Goal: Information Seeking & Learning: Learn about a topic

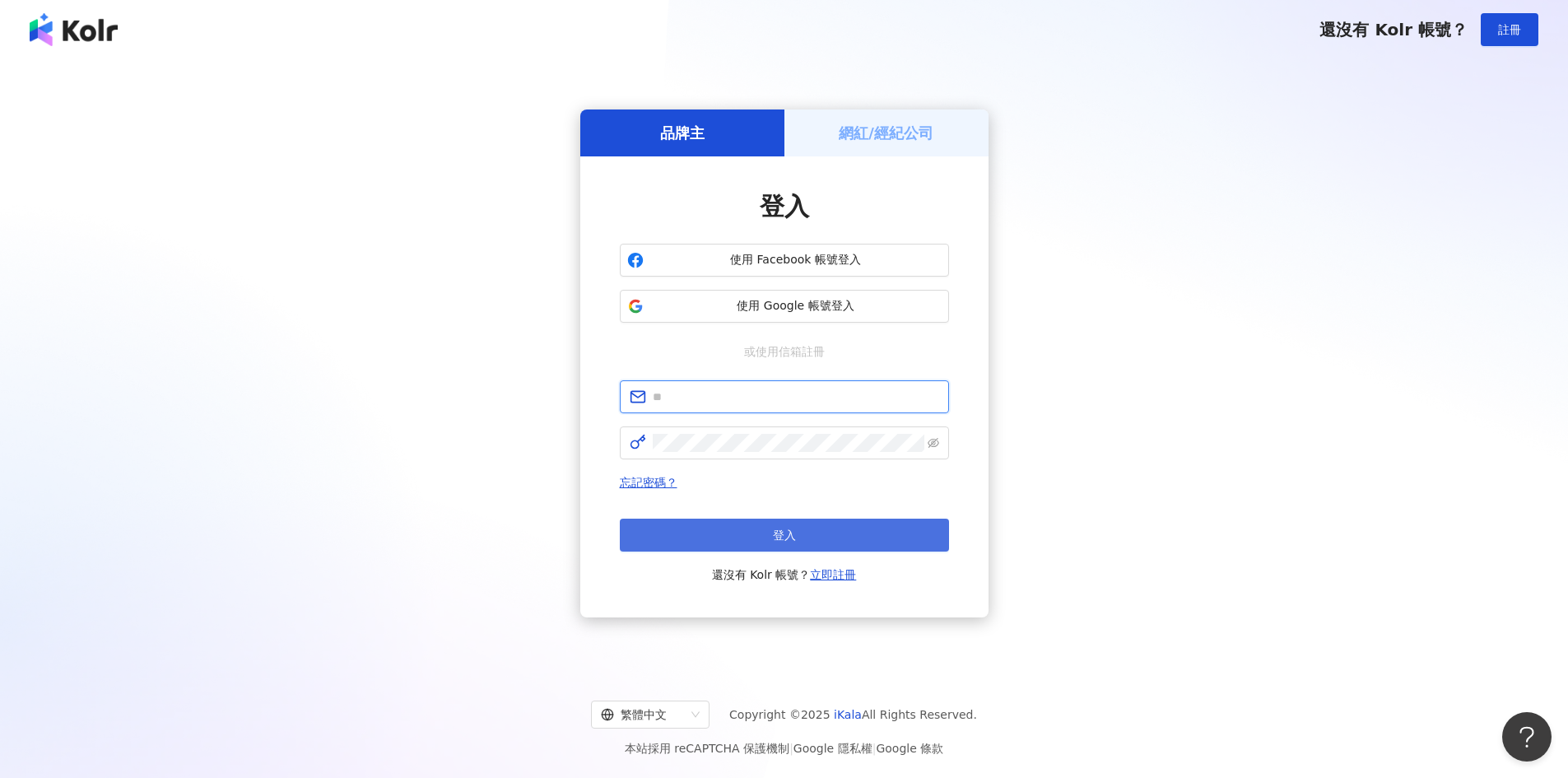
type input "**********"
click at [730, 540] on button "登入" at bounding box center [784, 535] width 330 height 33
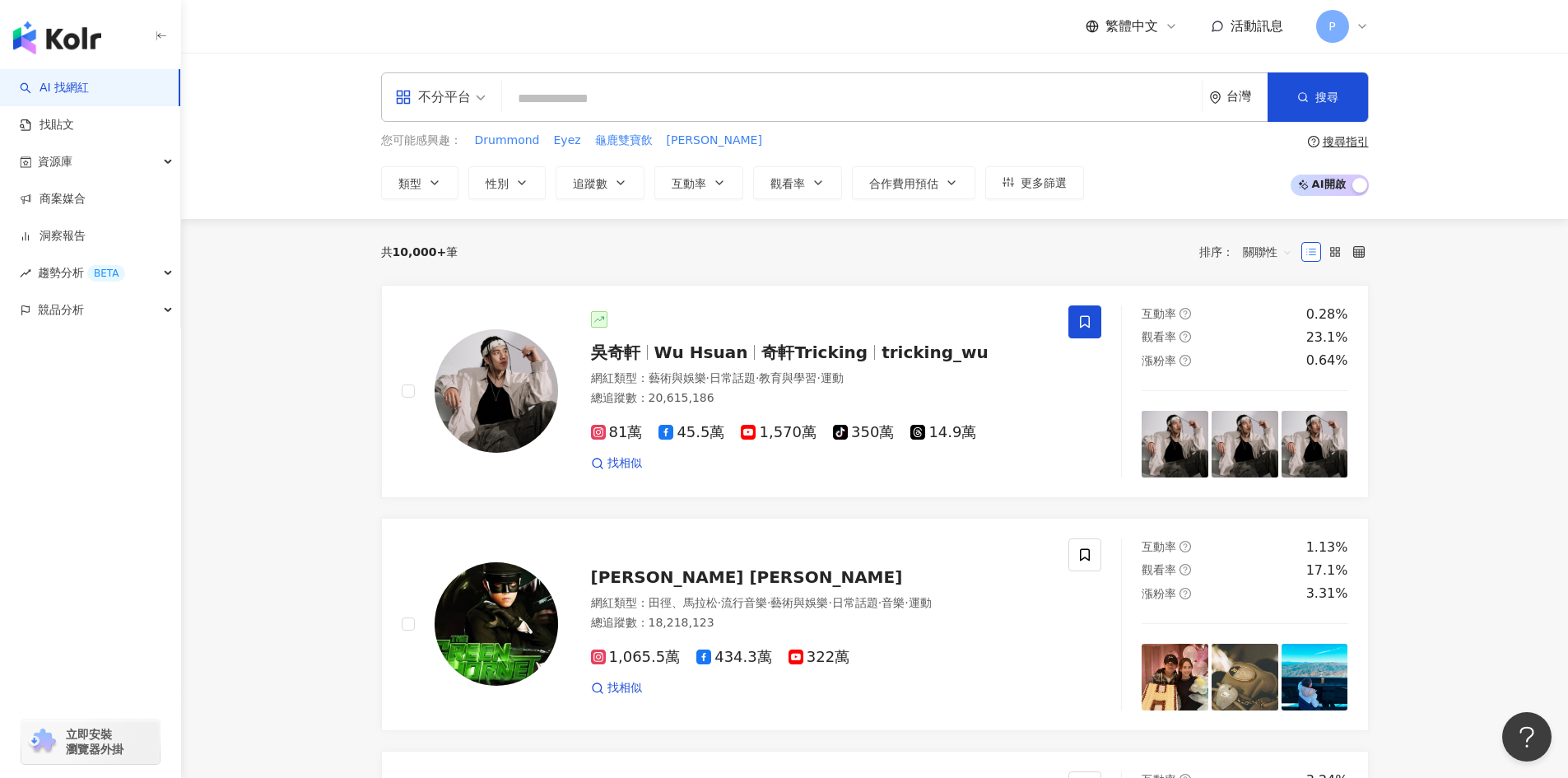
click at [505, 161] on div "您可能感興趣： Drummond Eyez 龜鹿雙寶飲 蓓拉彌 類型 性別 追蹤數 互動率 觀看率 合作費用預估 更多篩選" at bounding box center [732, 165] width 703 height 67
click at [522, 189] on button "性別" at bounding box center [507, 182] width 77 height 33
click at [543, 288] on div "不限 女 男 其他" at bounding box center [566, 299] width 176 height 144
click at [500, 283] on span "女" at bounding box center [510, 281] width 25 height 18
click at [714, 187] on icon "button" at bounding box center [719, 182] width 13 height 13
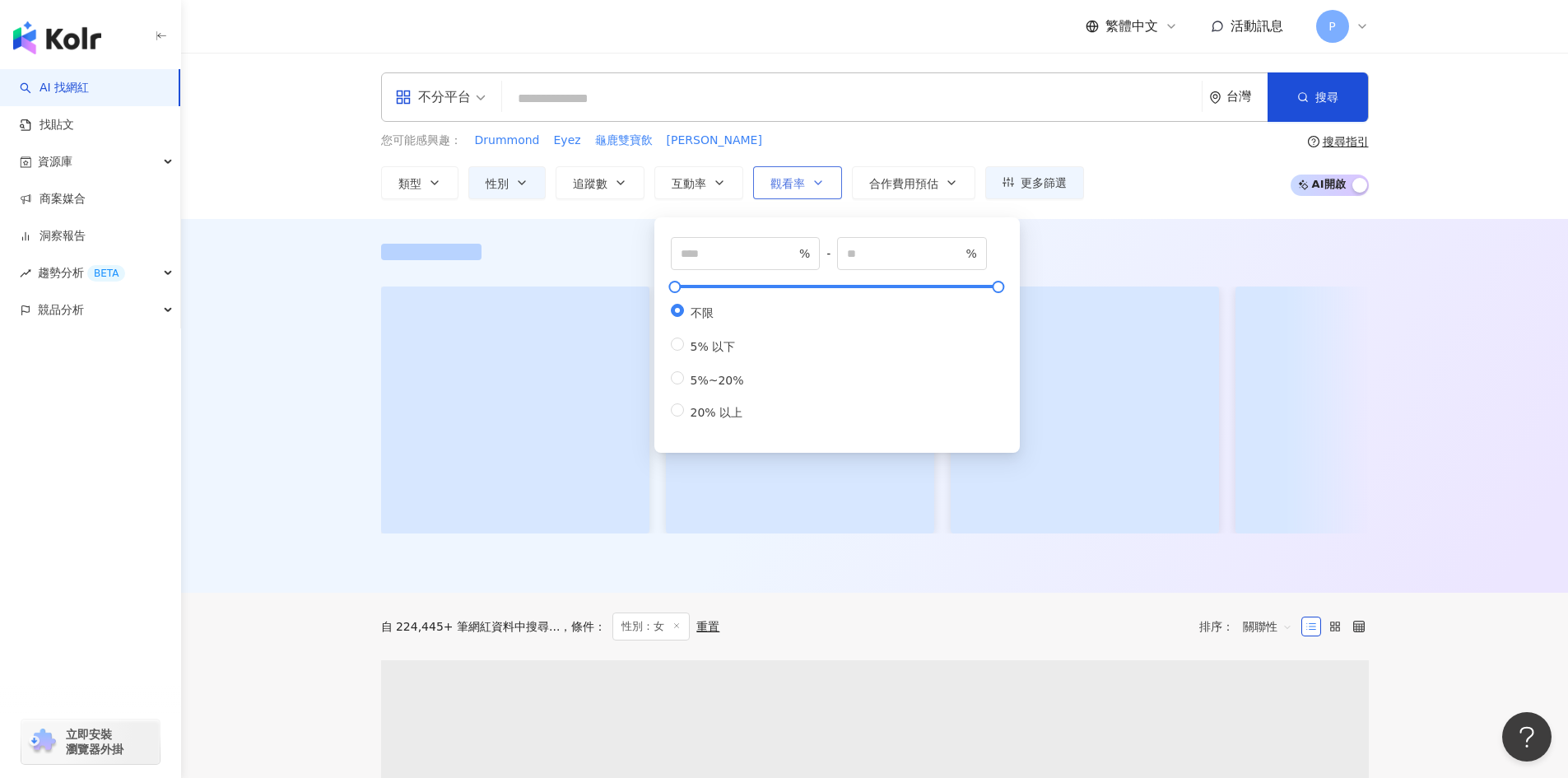
click at [775, 180] on span "觀看率" at bounding box center [787, 183] width 34 height 13
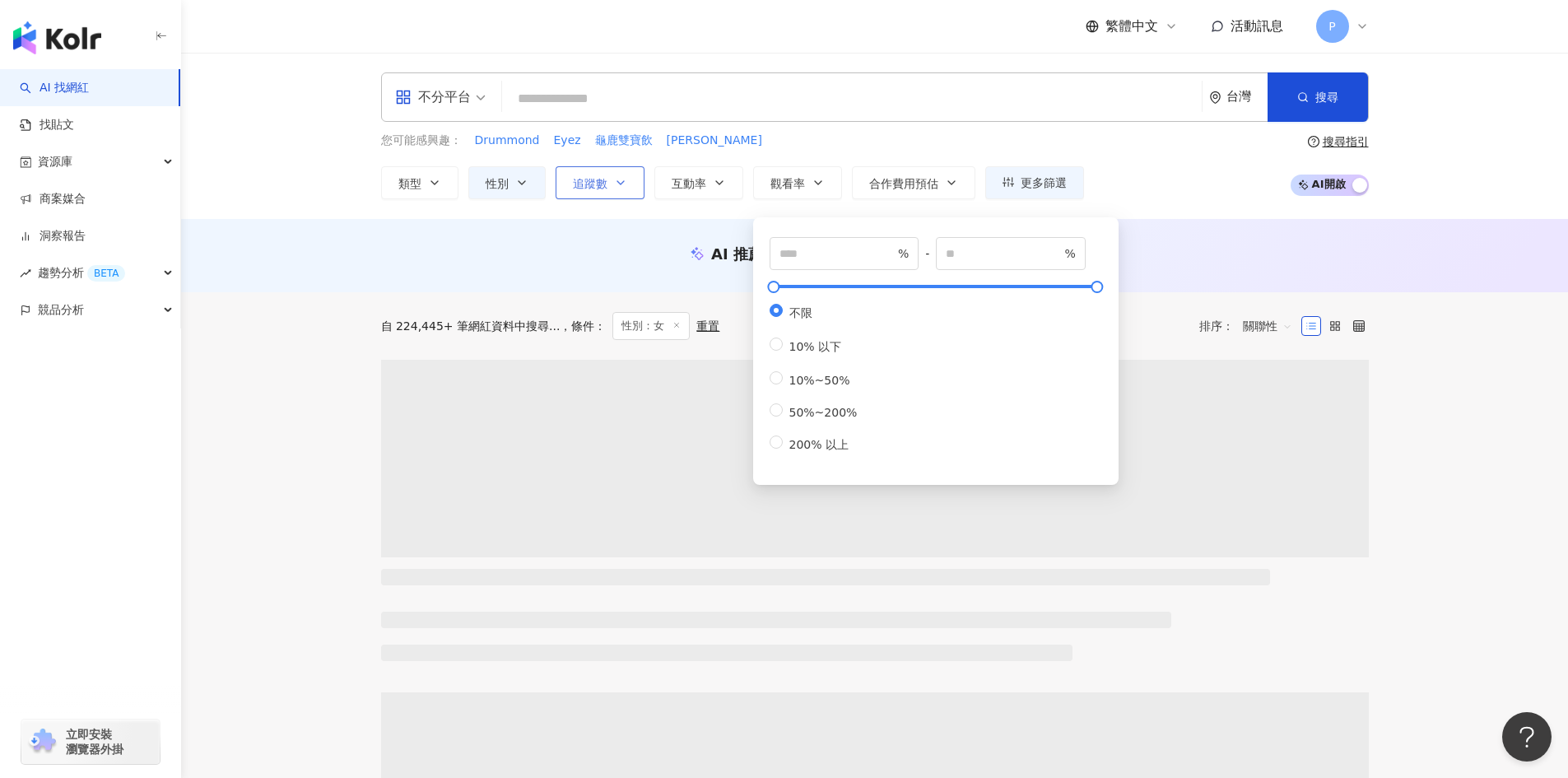
click at [584, 173] on button "追蹤數" at bounding box center [600, 182] width 89 height 33
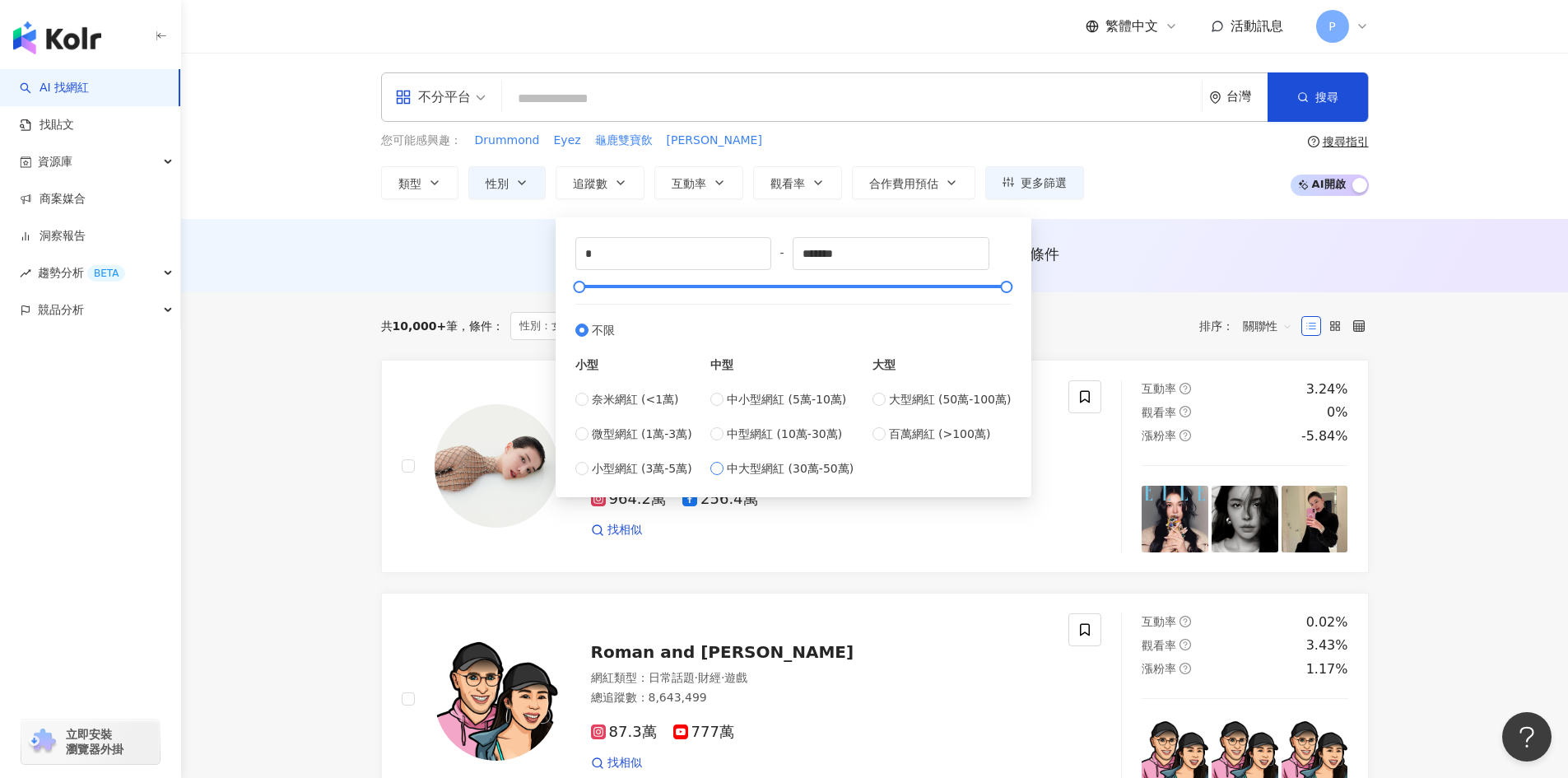
type input "******"
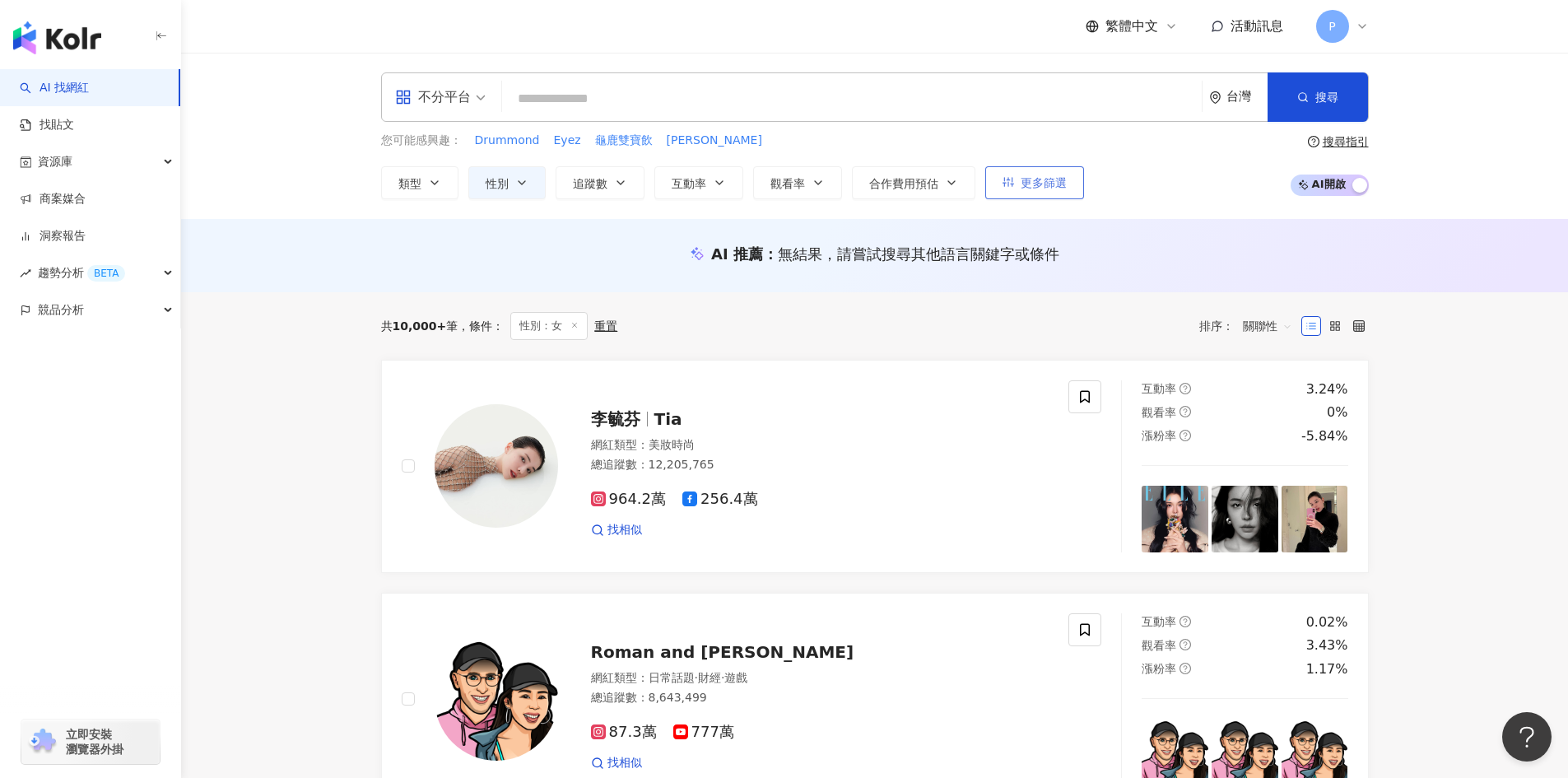
click at [1068, 194] on button "更多篩選" at bounding box center [1034, 182] width 99 height 33
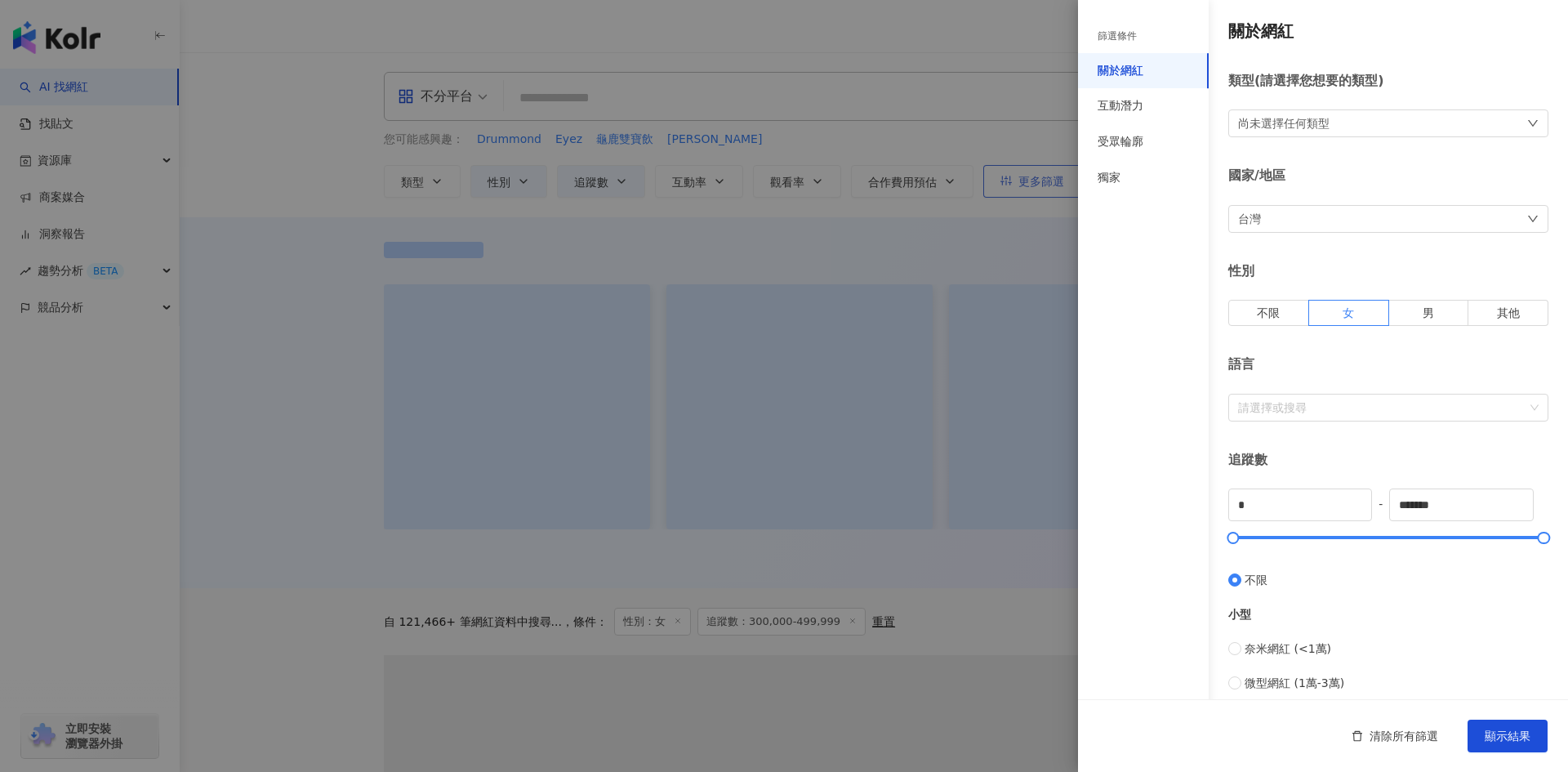
type input "******"
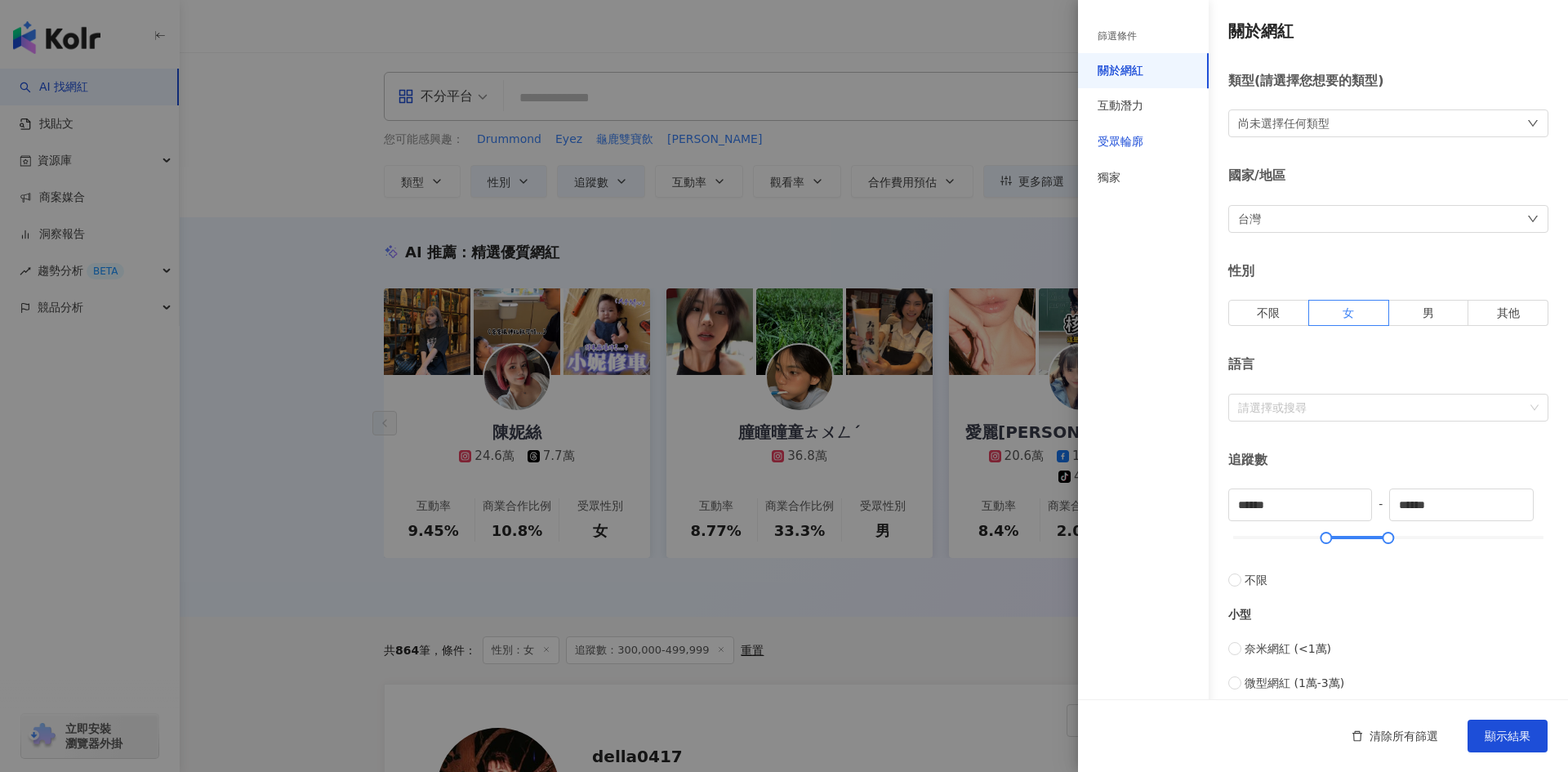
click at [1141, 146] on div "受眾輪廓" at bounding box center [1121, 142] width 46 height 16
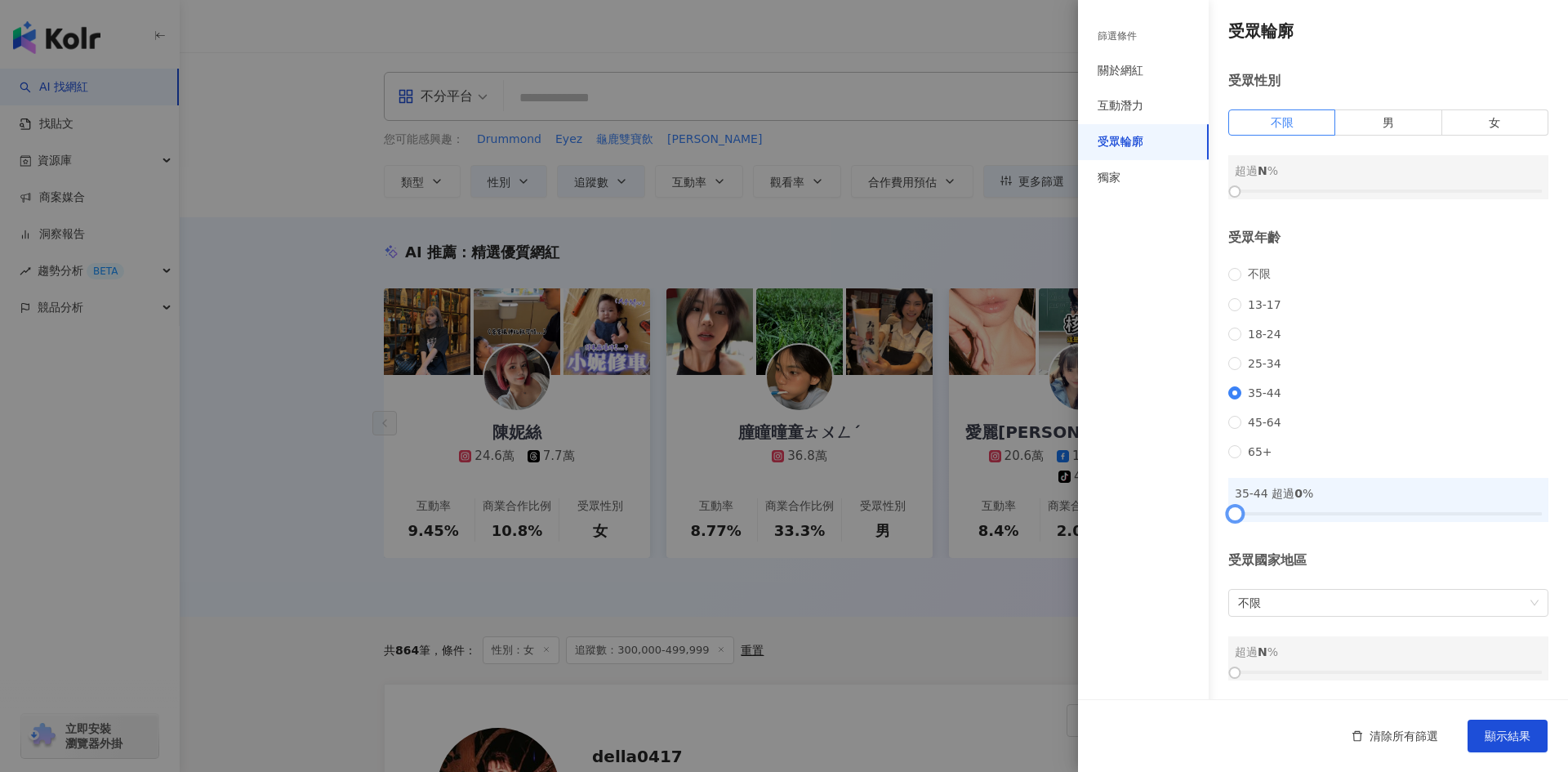
click at [1296, 518] on div at bounding box center [1388, 513] width 307 height 9
click at [1291, 518] on div at bounding box center [1296, 513] width 9 height 9
click at [1535, 744] on button "顯示結果" at bounding box center [1507, 736] width 80 height 32
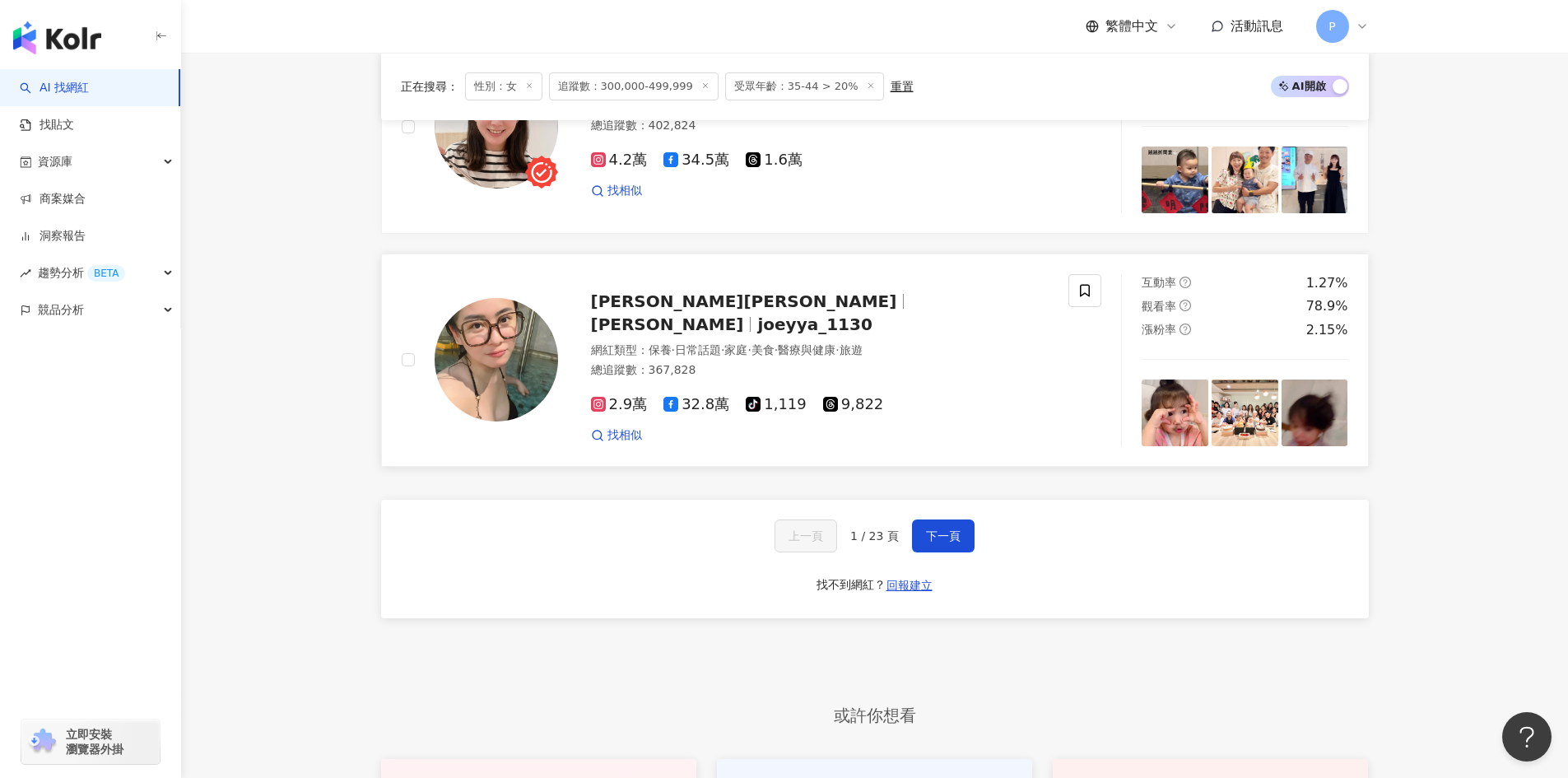
scroll to position [3046, 0]
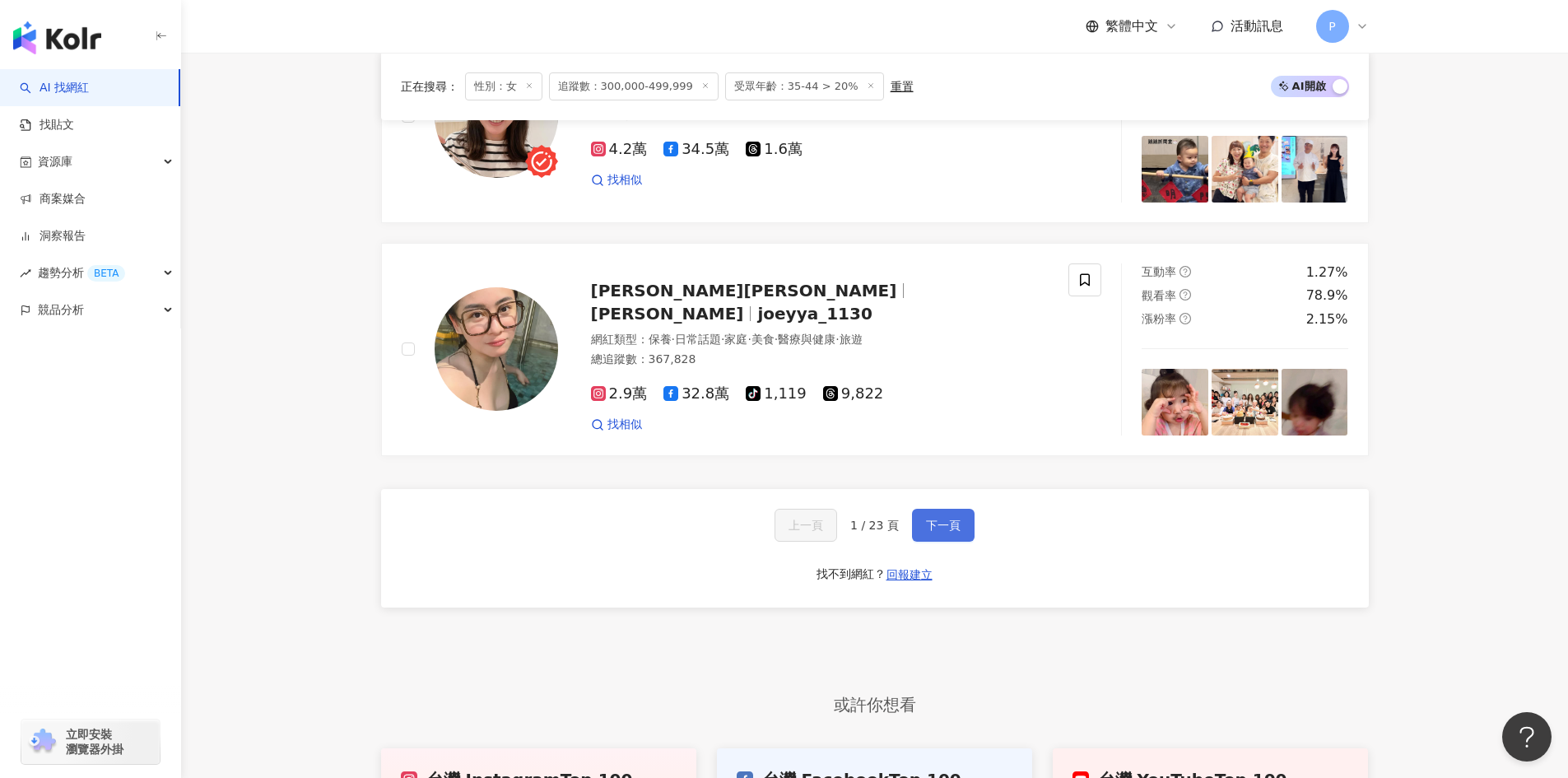
click at [955, 519] on span "下一頁" at bounding box center [943, 525] width 34 height 13
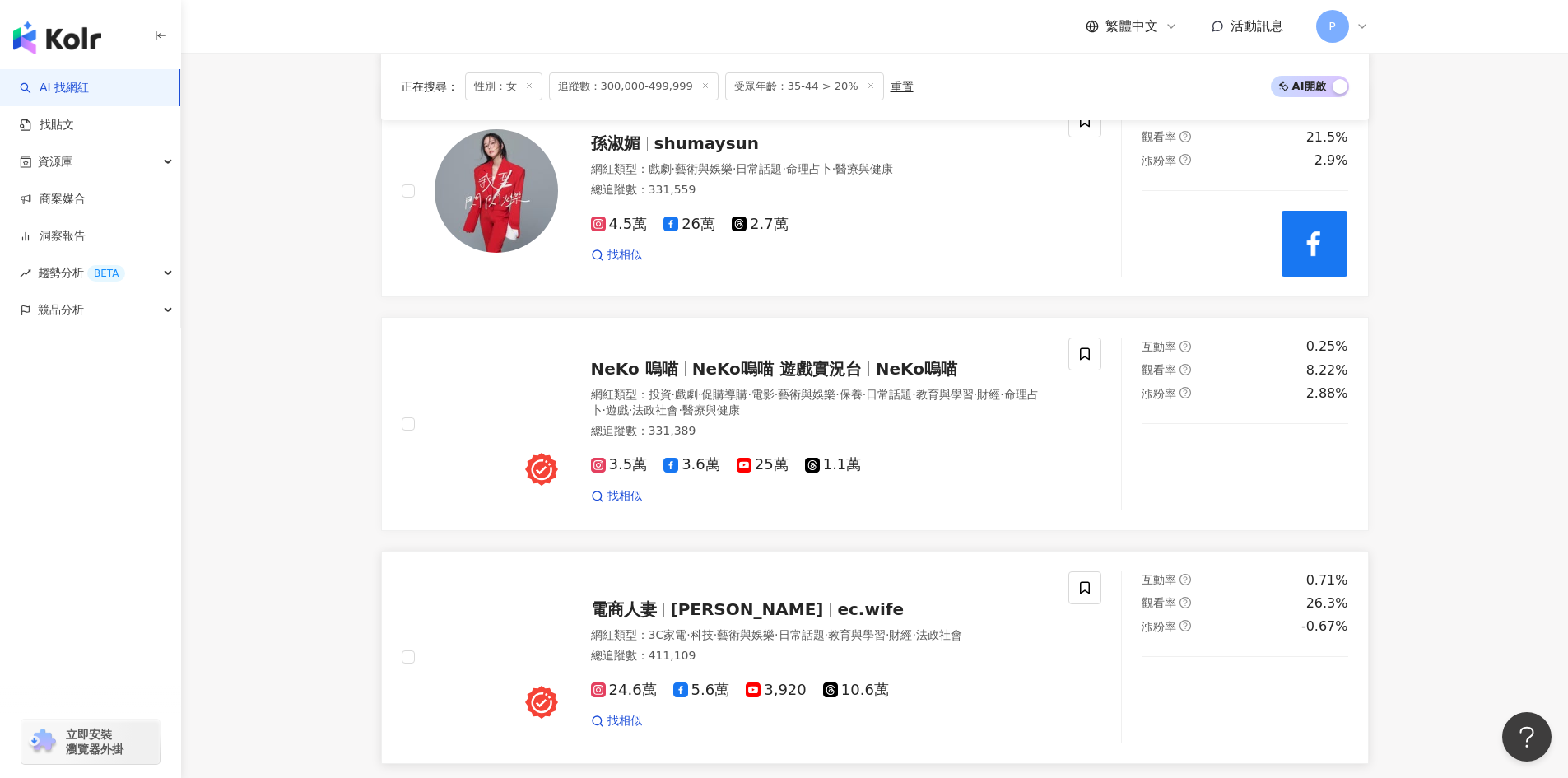
scroll to position [2916, 0]
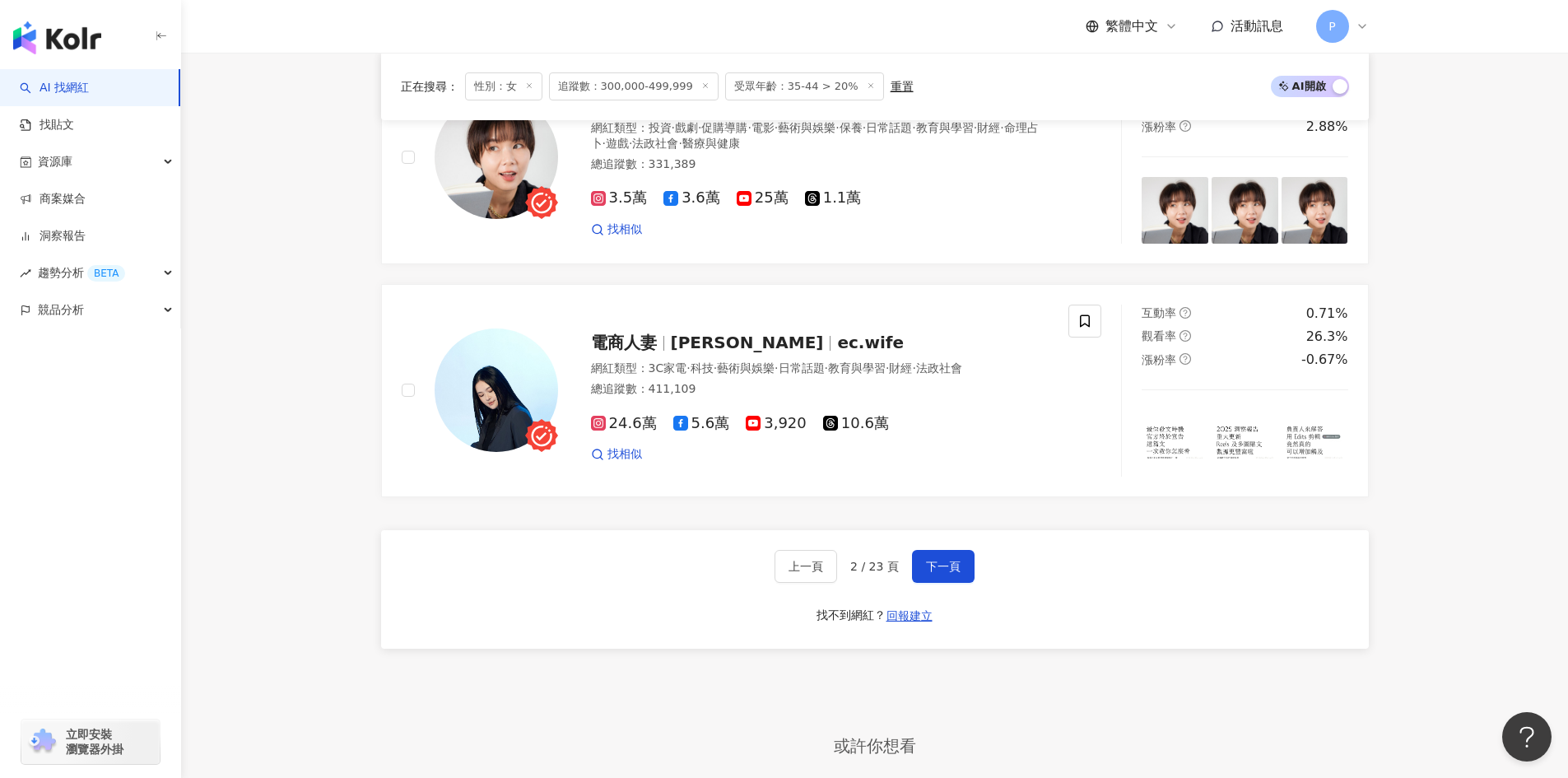
click at [939, 598] on div "上一頁 2 / 23 頁 下一頁 找不到網紅？ 回報建立" at bounding box center [875, 590] width 988 height 119
click at [939, 573] on span "下一頁" at bounding box center [943, 565] width 34 height 13
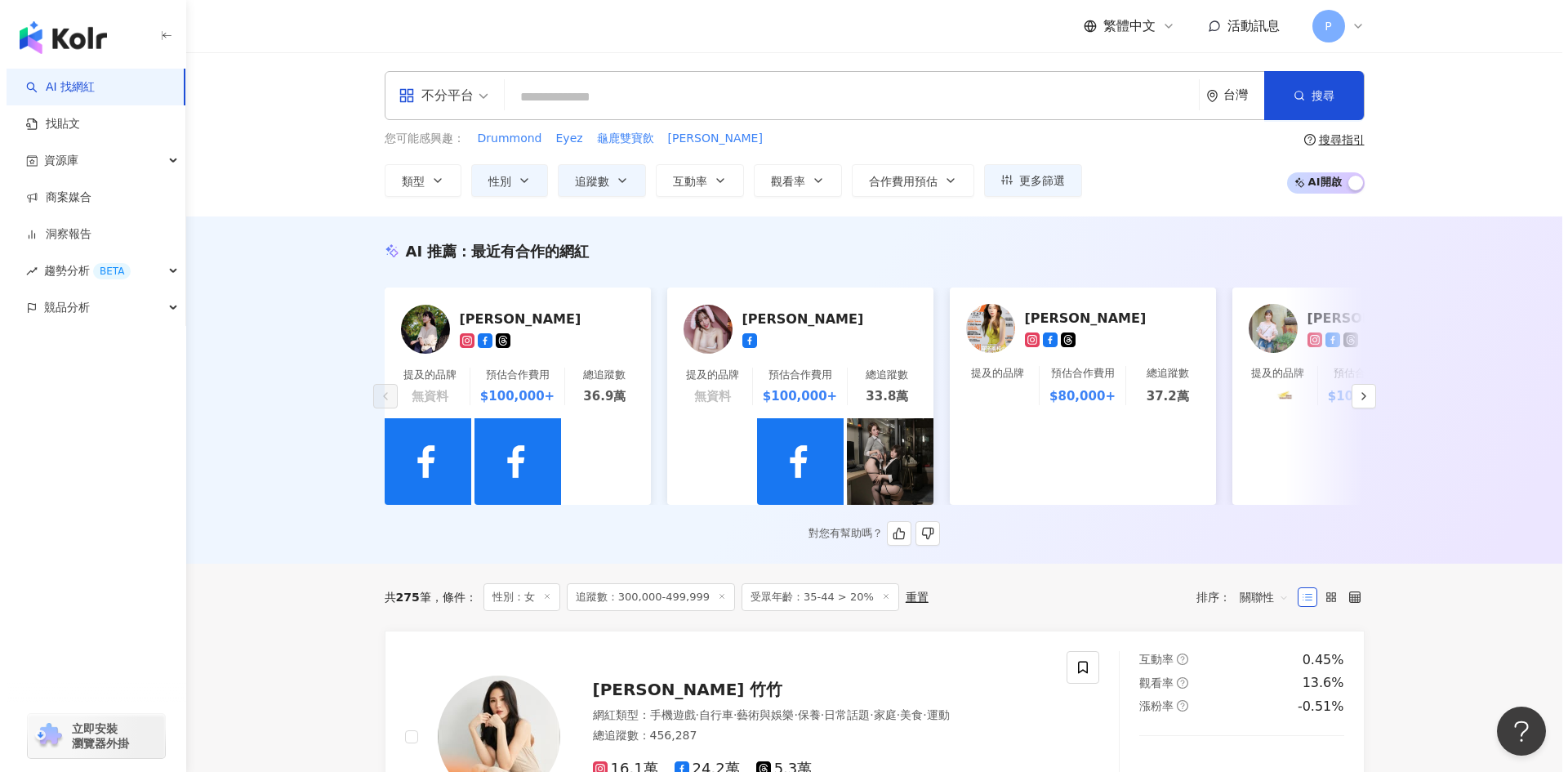
scroll to position [0, 0]
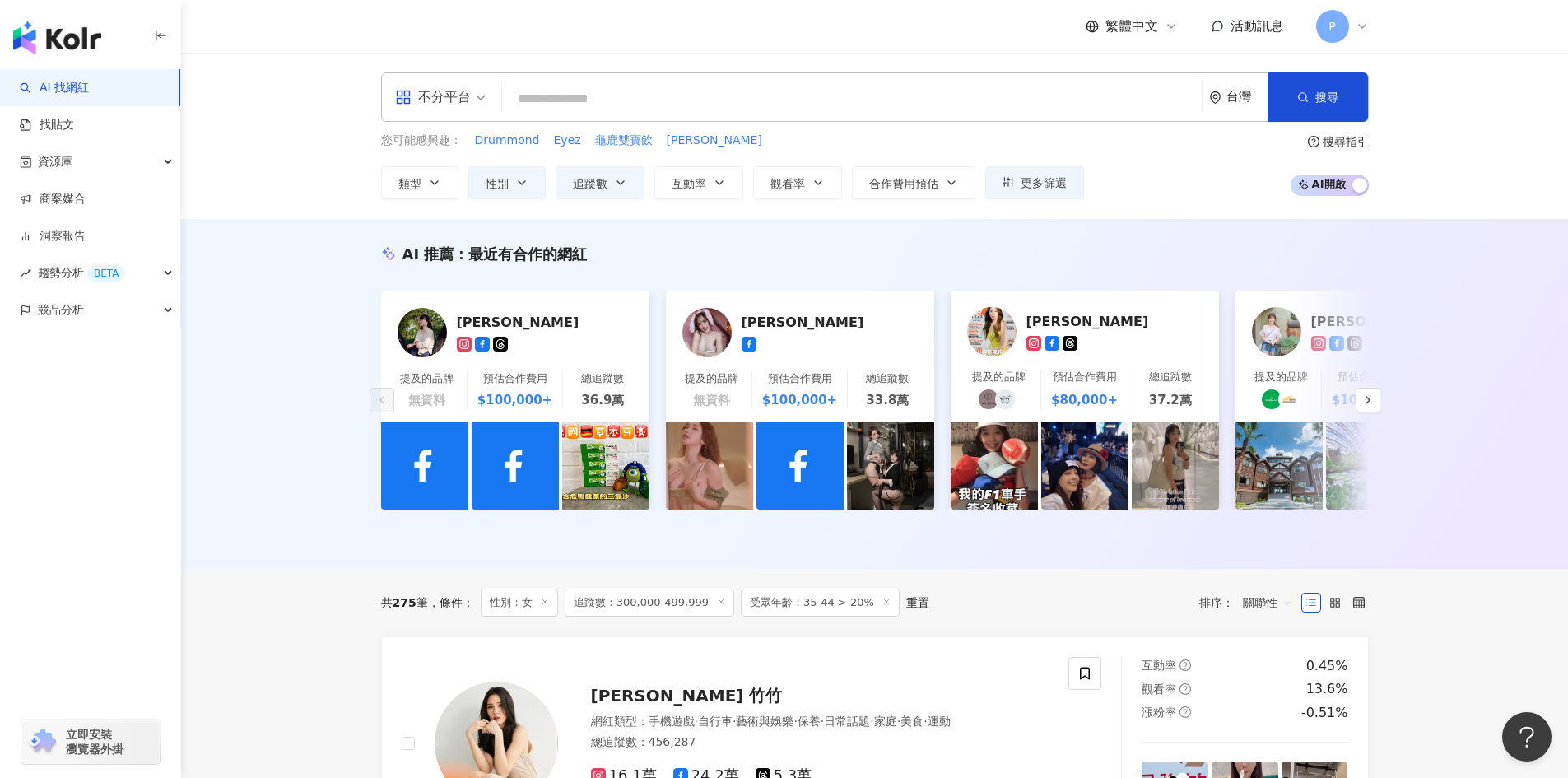
click at [1037, 162] on div "您可能感興趣： Drummond Eyez 龜鹿雙寶飲 蓓拉彌 類型 性別 追蹤數 互動率 觀看率 合作費用預估 更多篩選 篩選條件 關於網紅 互動潛力 受眾…" at bounding box center [732, 165] width 703 height 67
click at [1037, 170] on button "更多篩選" at bounding box center [1034, 182] width 99 height 33
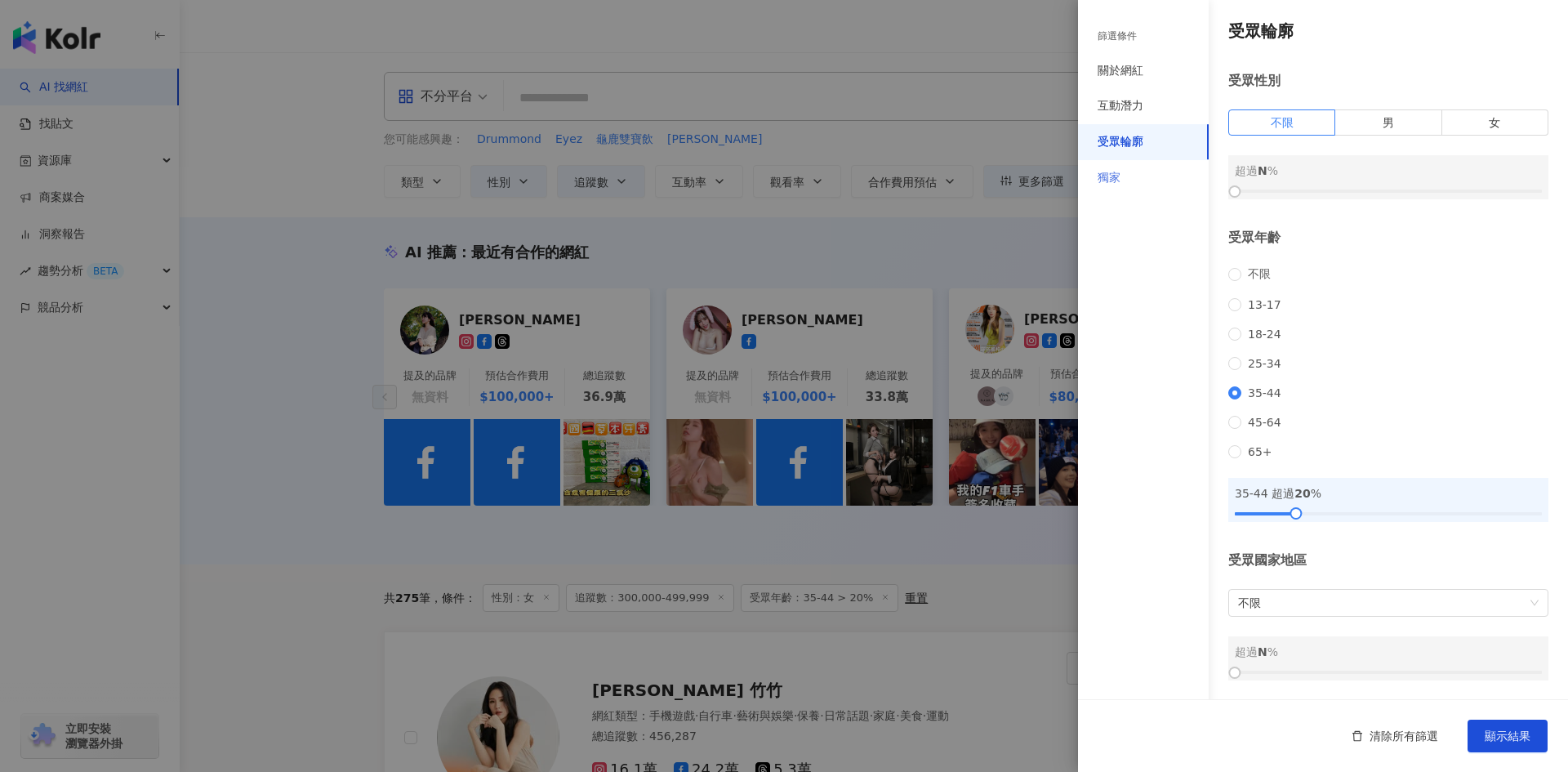
click at [1134, 167] on div "獨家" at bounding box center [1143, 178] width 131 height 36
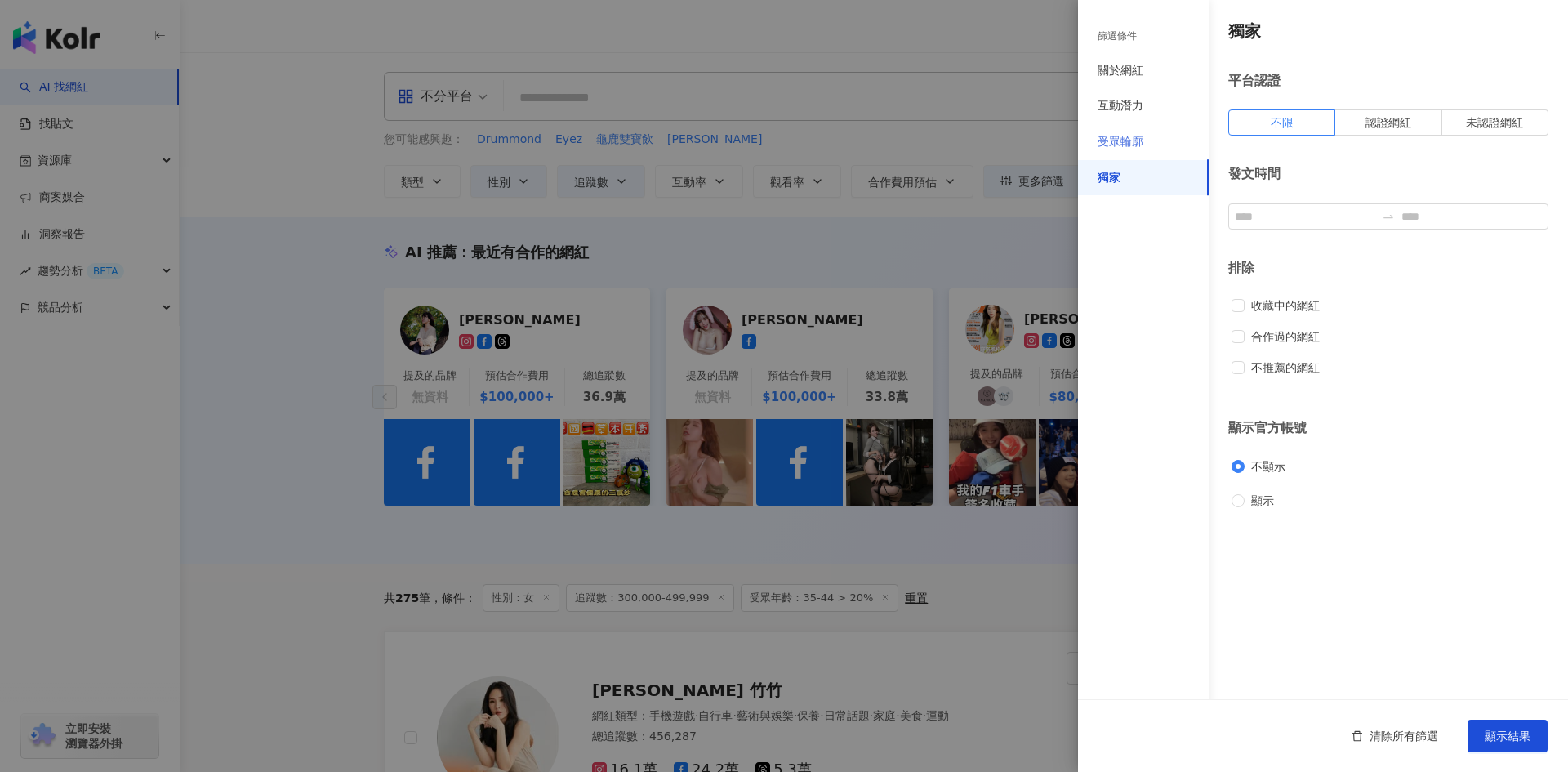
click at [1125, 126] on div "受眾輪廓" at bounding box center [1143, 142] width 131 height 36
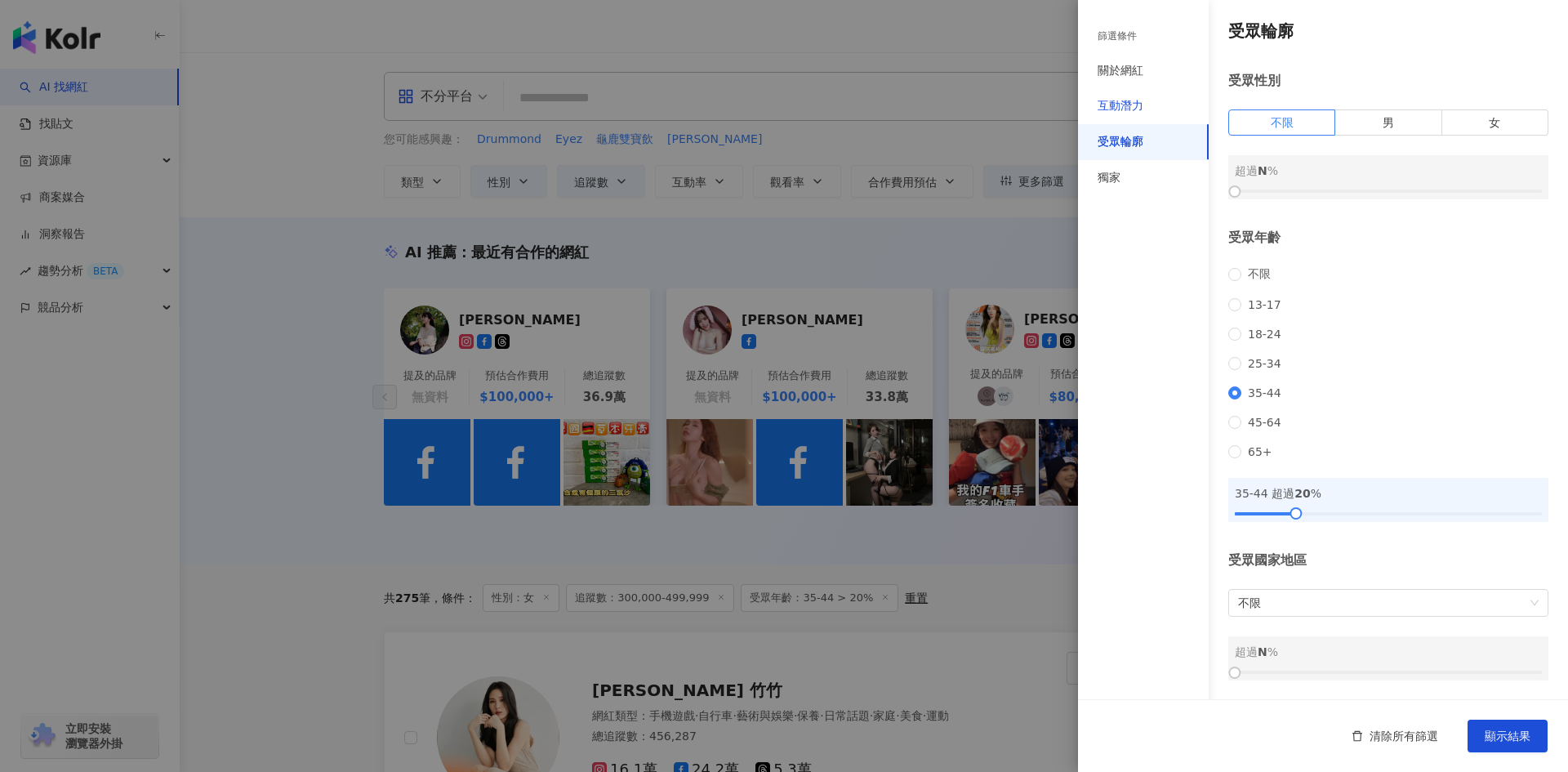
click at [1127, 101] on div "互動潛力" at bounding box center [1121, 106] width 46 height 16
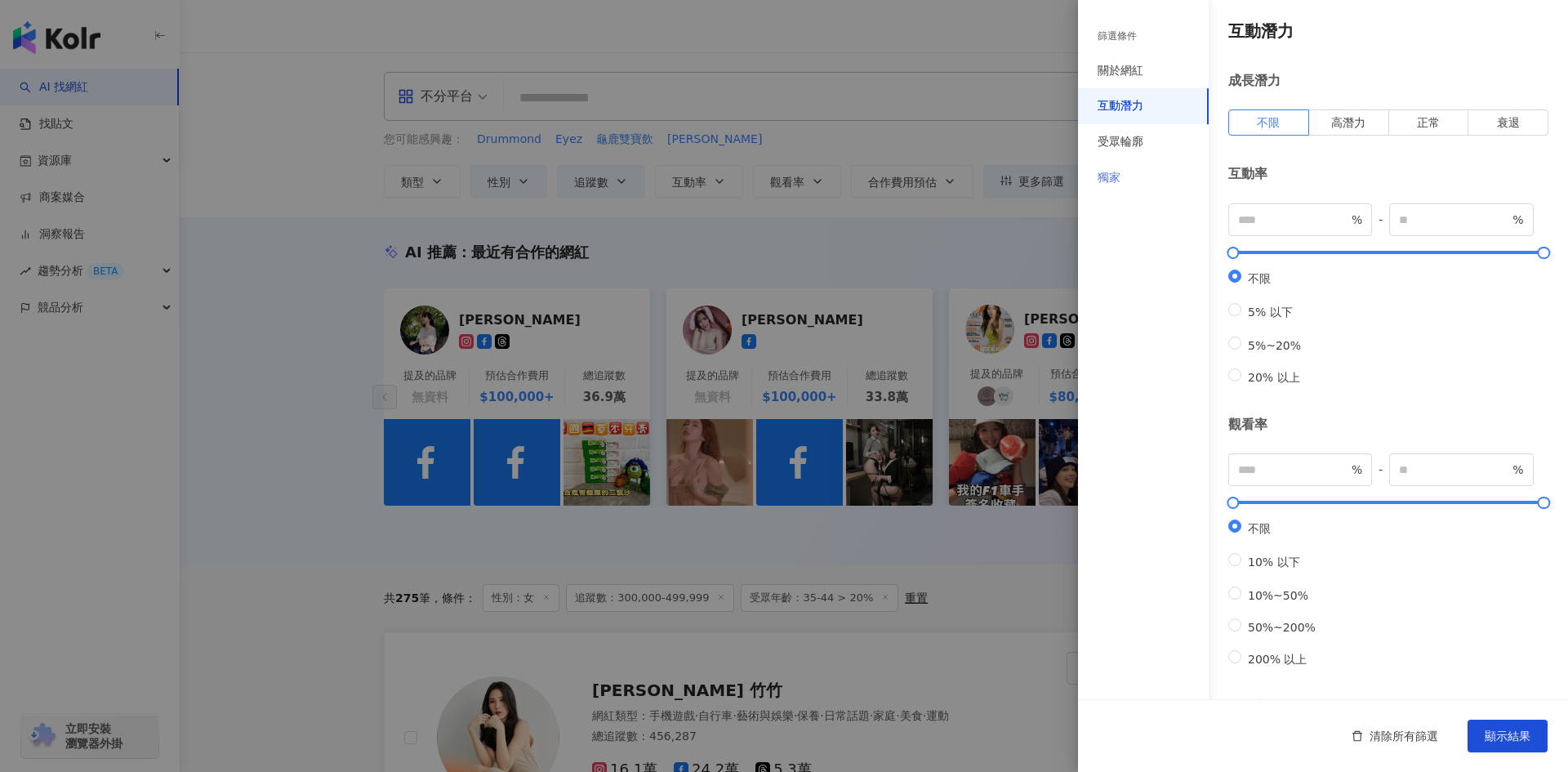
click at [1161, 162] on div "獨家" at bounding box center [1143, 178] width 131 height 36
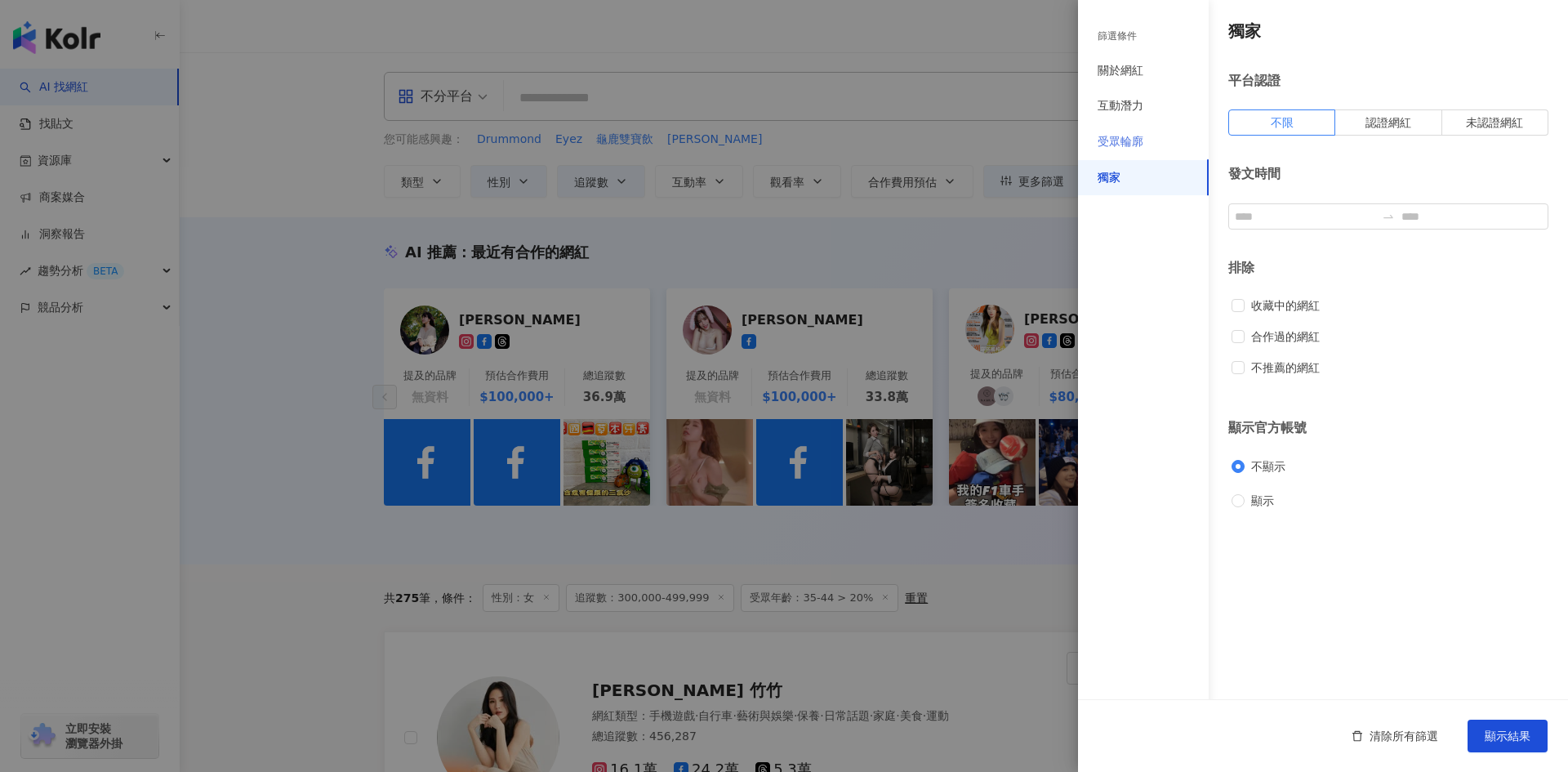
click at [1157, 144] on div "受眾輪廓" at bounding box center [1143, 142] width 131 height 36
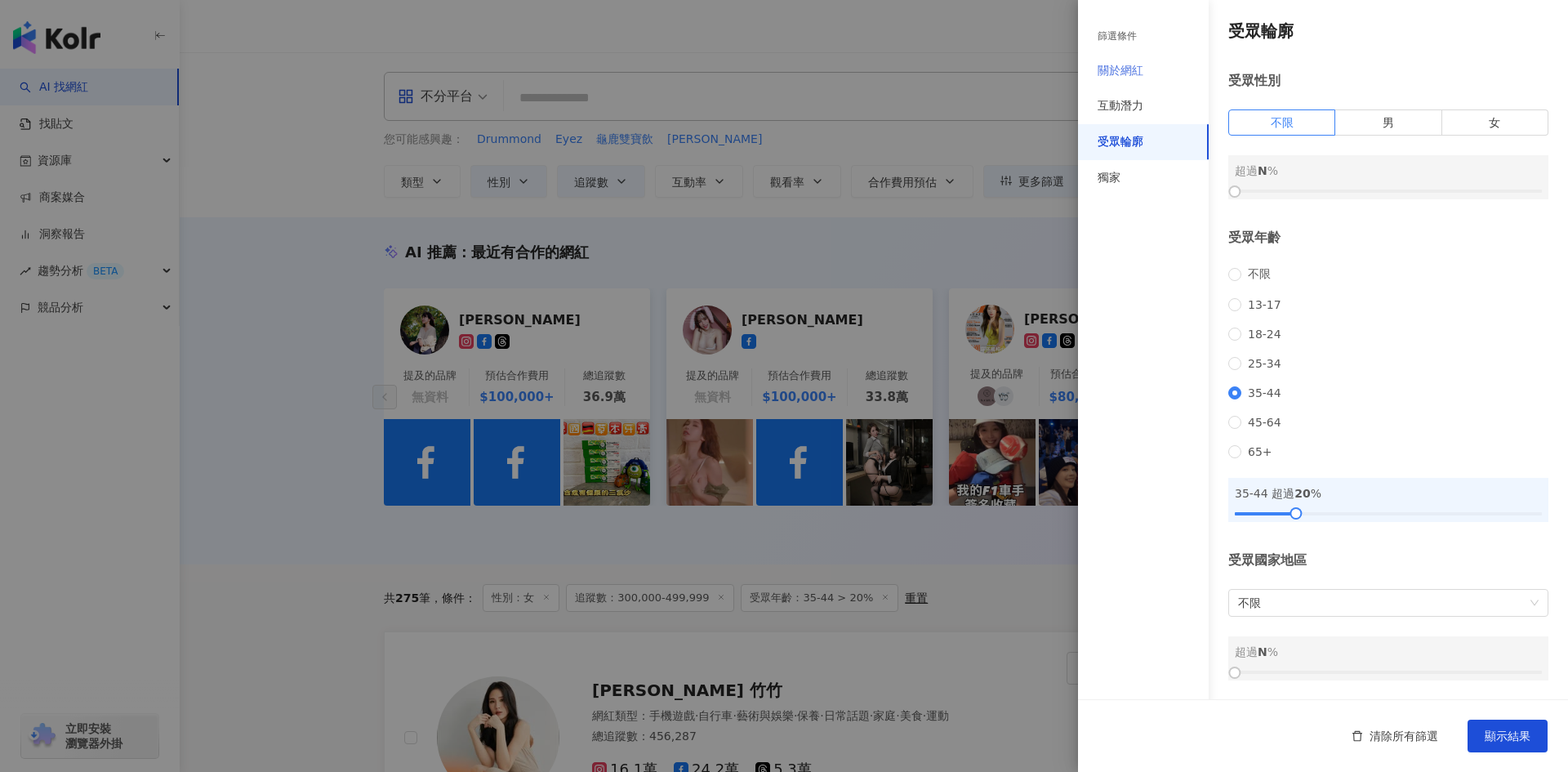
click at [1144, 78] on div "關於網紅" at bounding box center [1143, 71] width 131 height 36
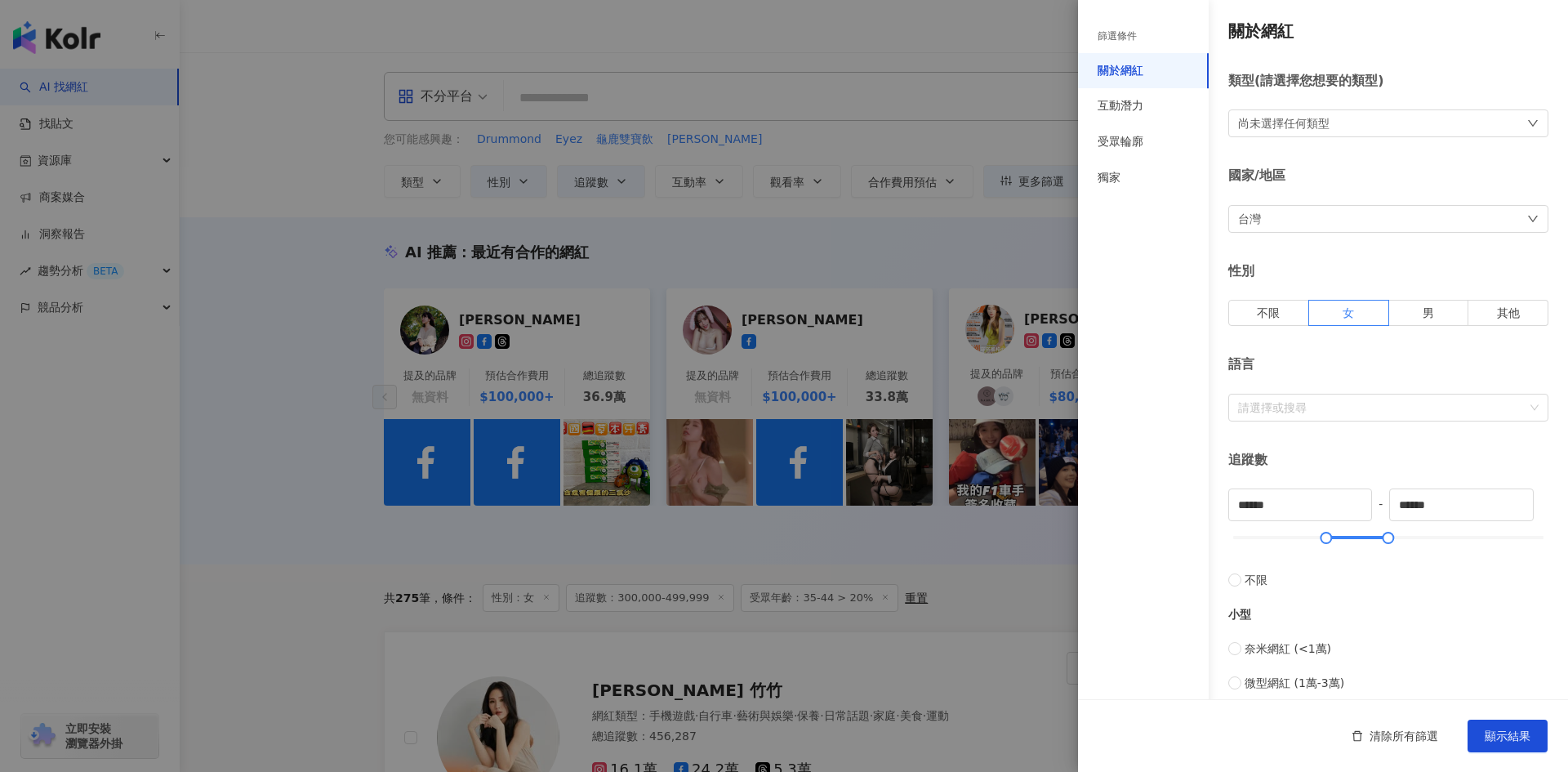
click at [1395, 129] on div "尚未選擇任何類型" at bounding box center [1388, 123] width 320 height 28
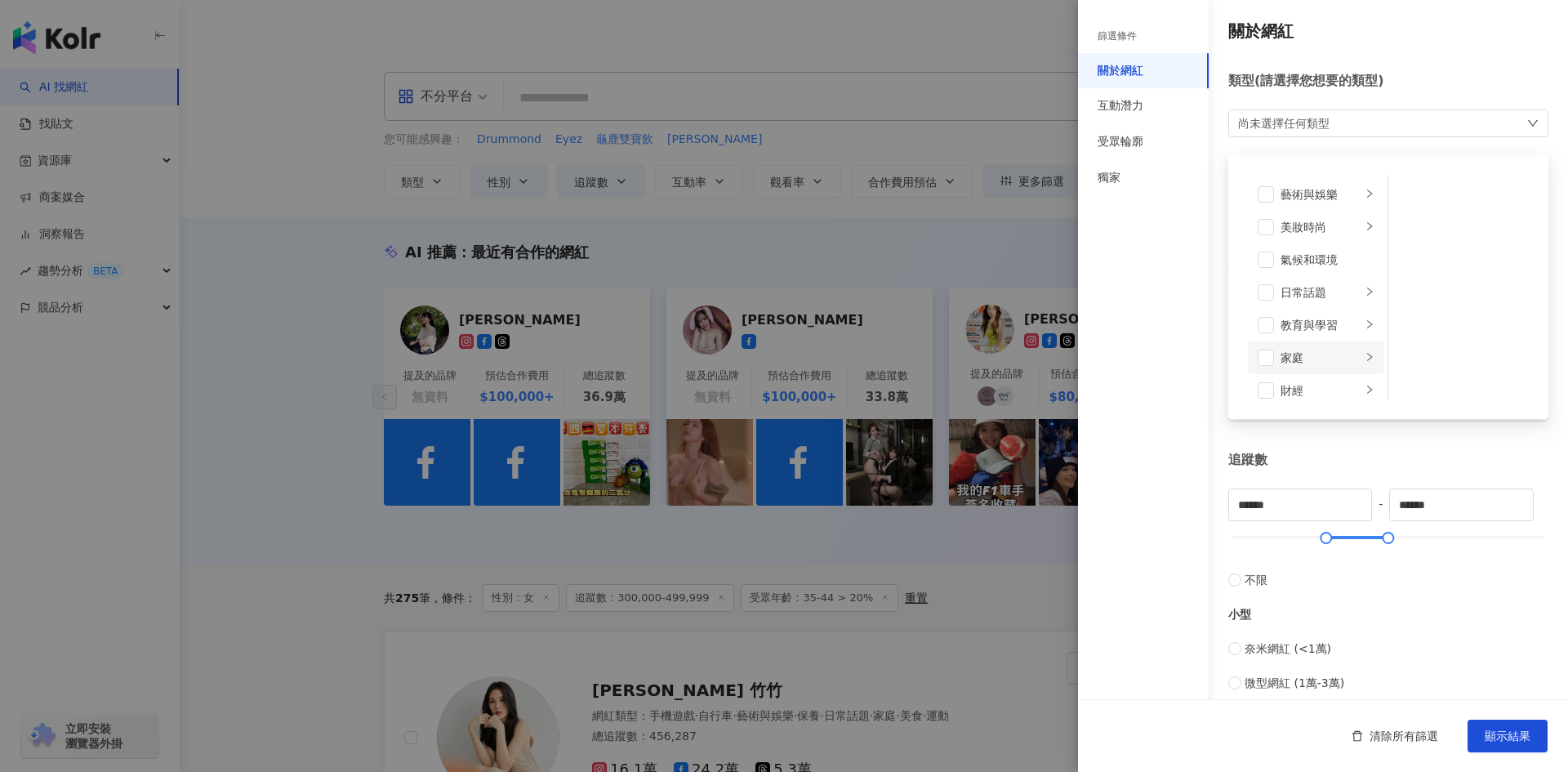
click at [1330, 343] on li "家庭" at bounding box center [1316, 358] width 137 height 32
click at [1434, 236] on li "親子" at bounding box center [1460, 227] width 137 height 32
click at [1426, 187] on div "母嬰" at bounding box center [1471, 195] width 95 height 18
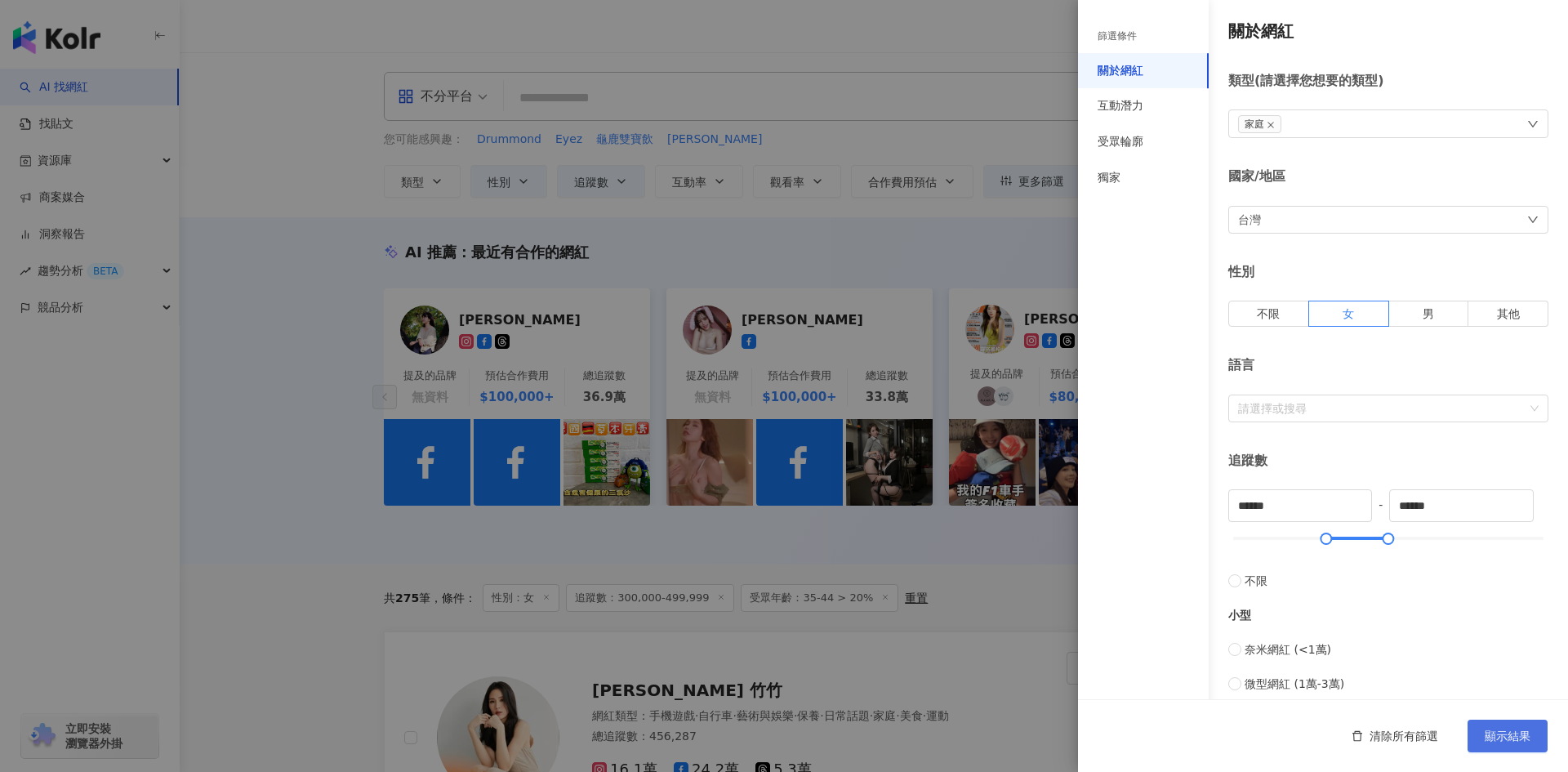
click at [1544, 740] on button "顯示結果" at bounding box center [1507, 736] width 80 height 32
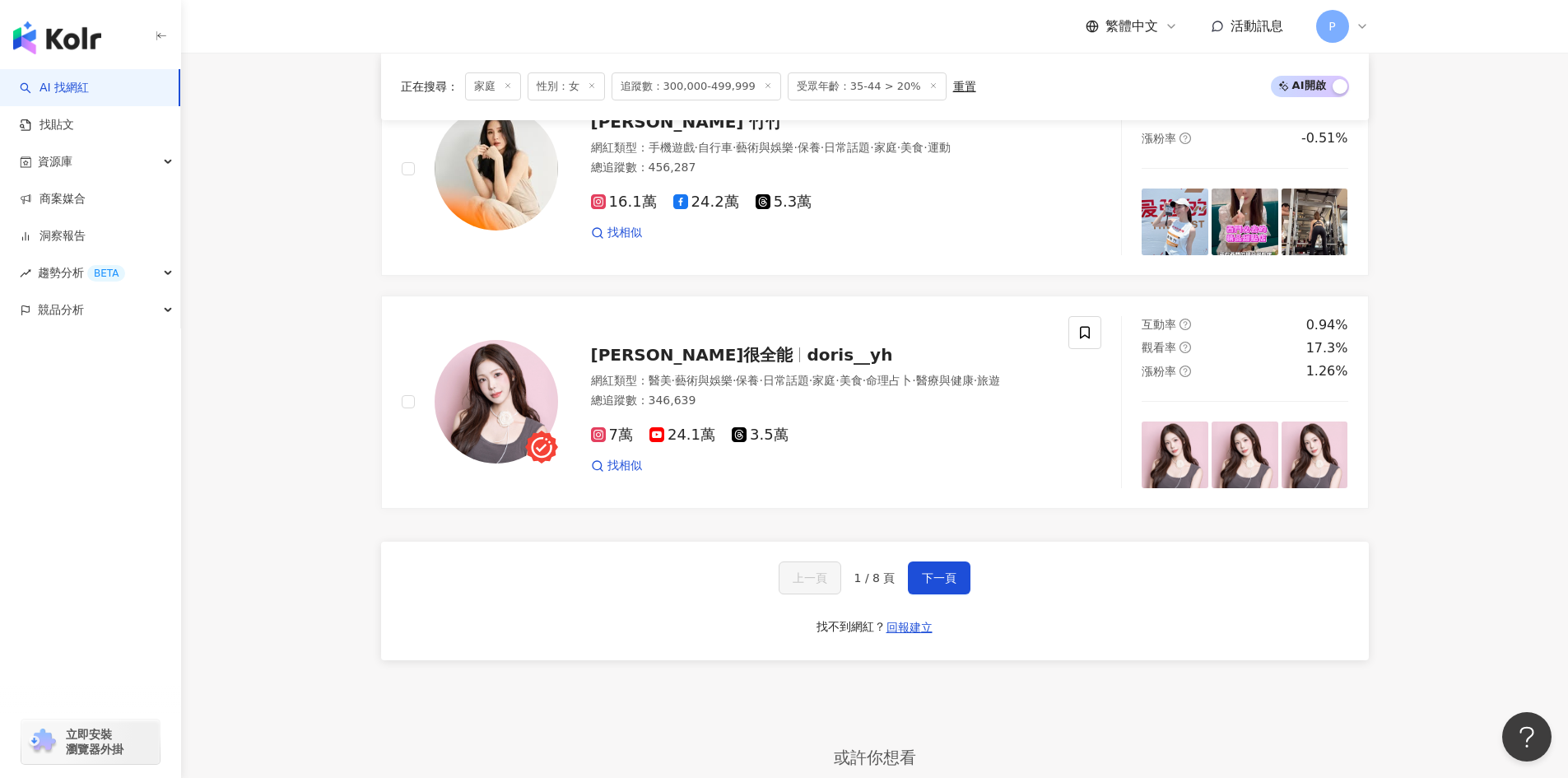
scroll to position [2634, 0]
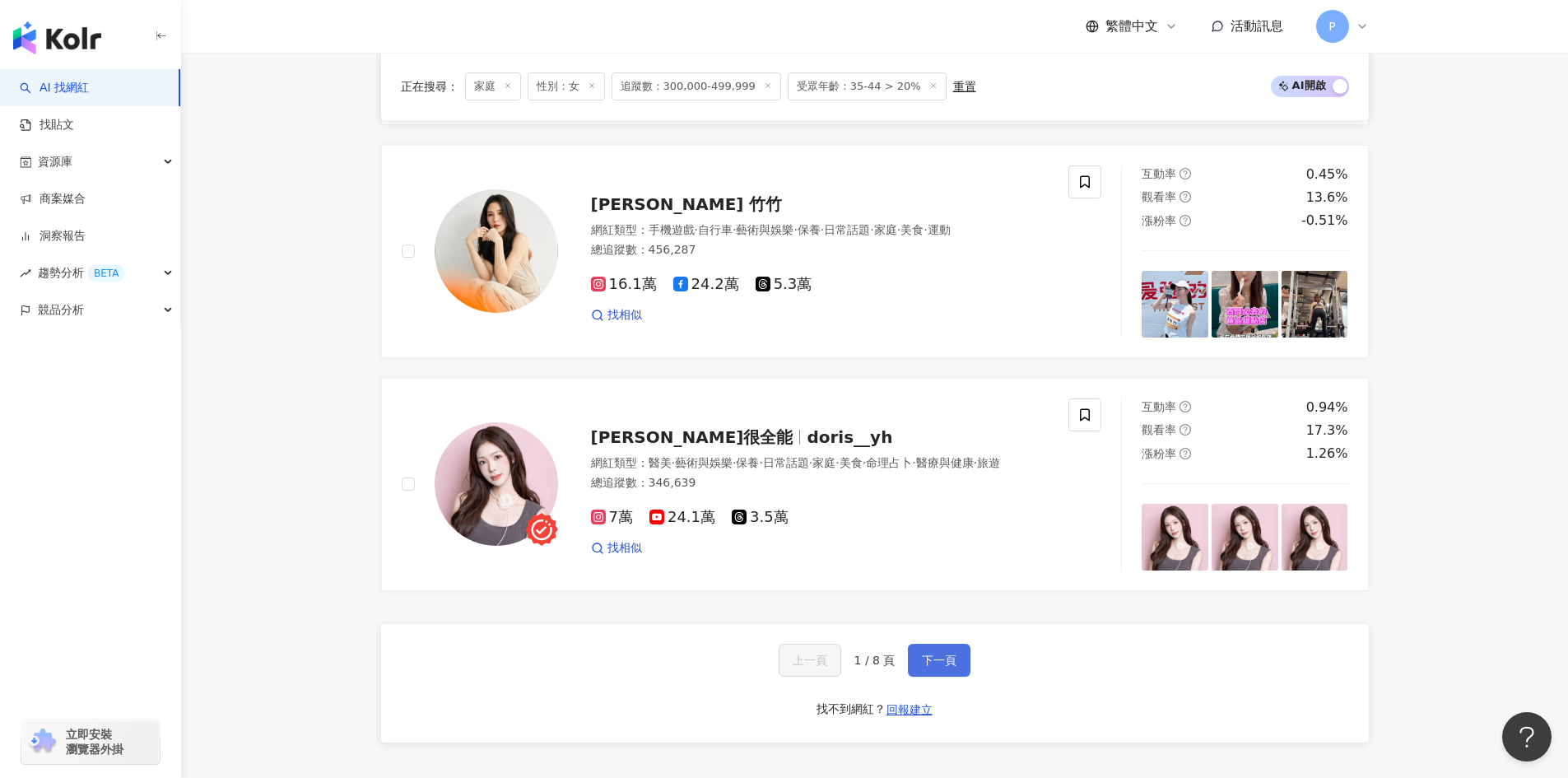
click at [928, 654] on span "下一頁" at bounding box center [939, 660] width 34 height 13
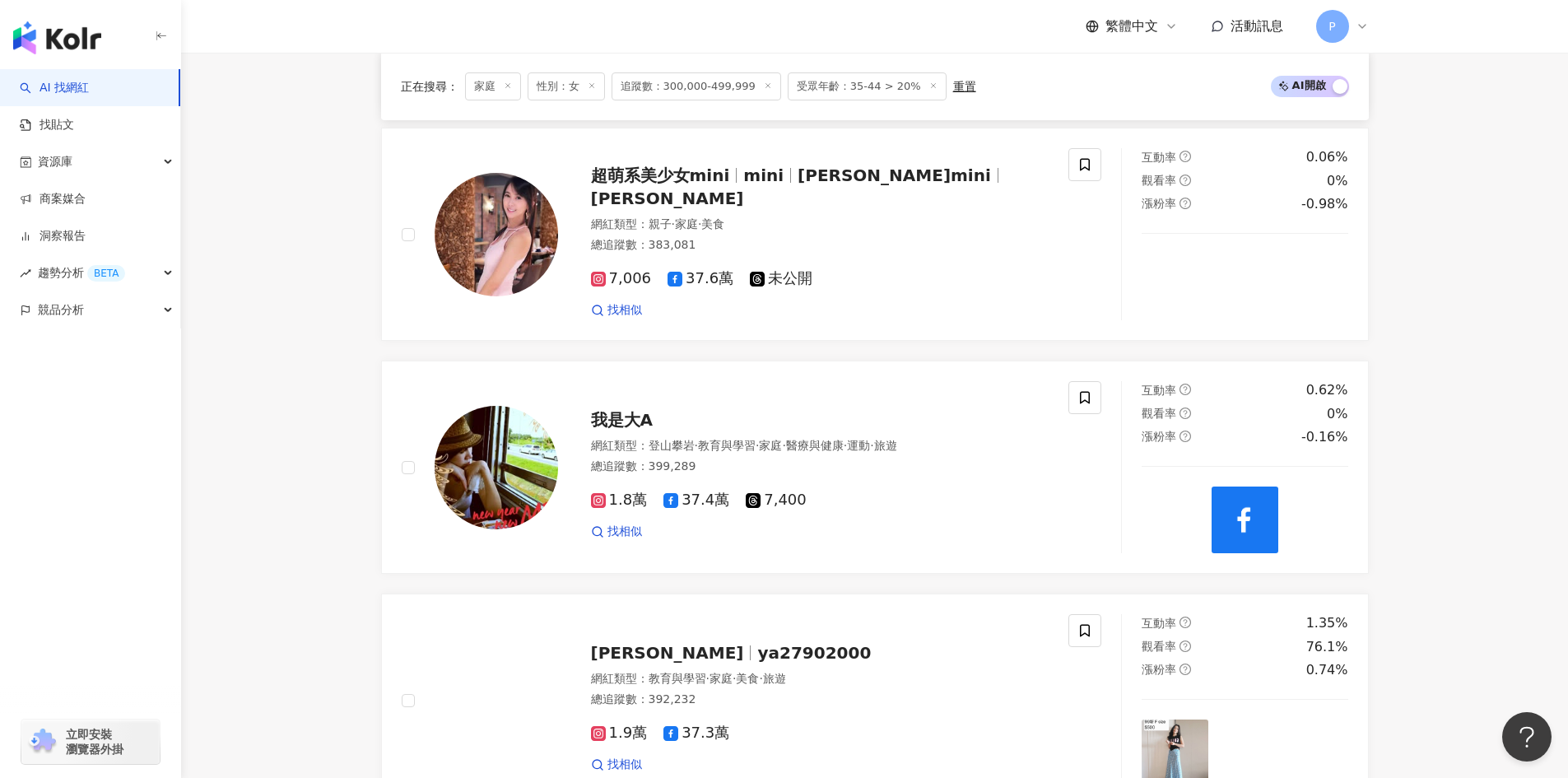
scroll to position [2672, 0]
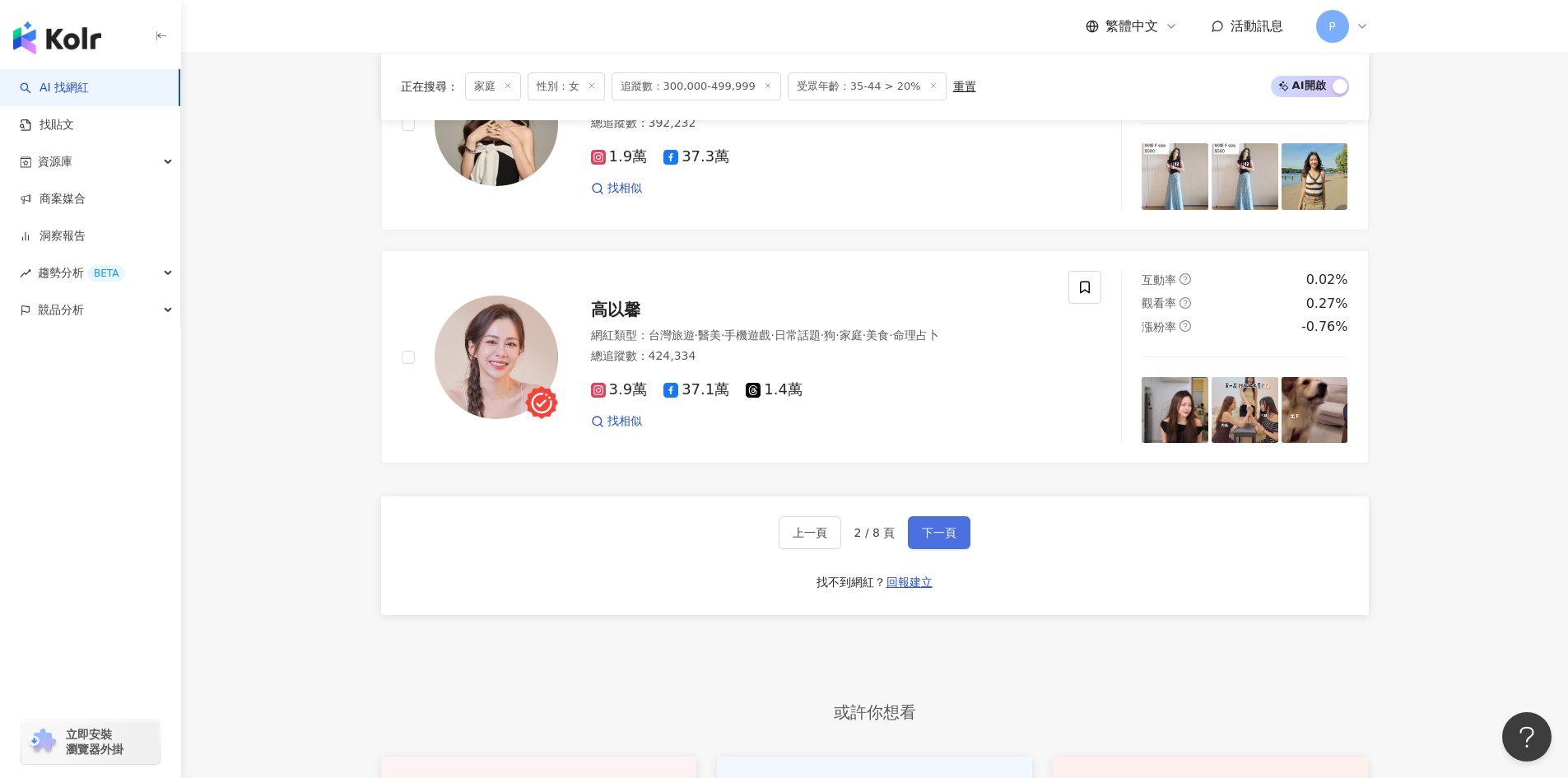
click at [953, 535] on span "下一頁" at bounding box center [939, 532] width 34 height 13
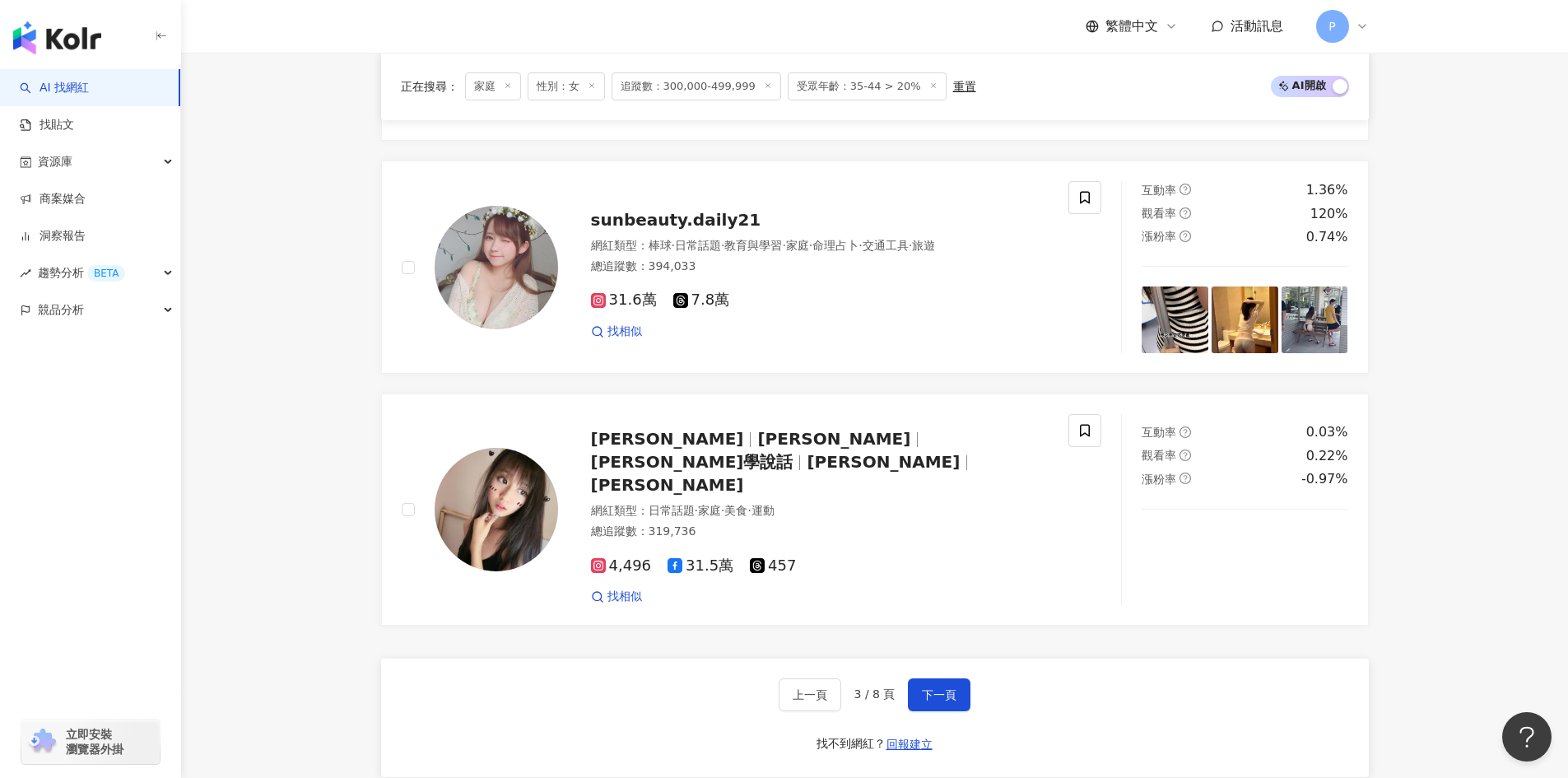
scroll to position [2668, 0]
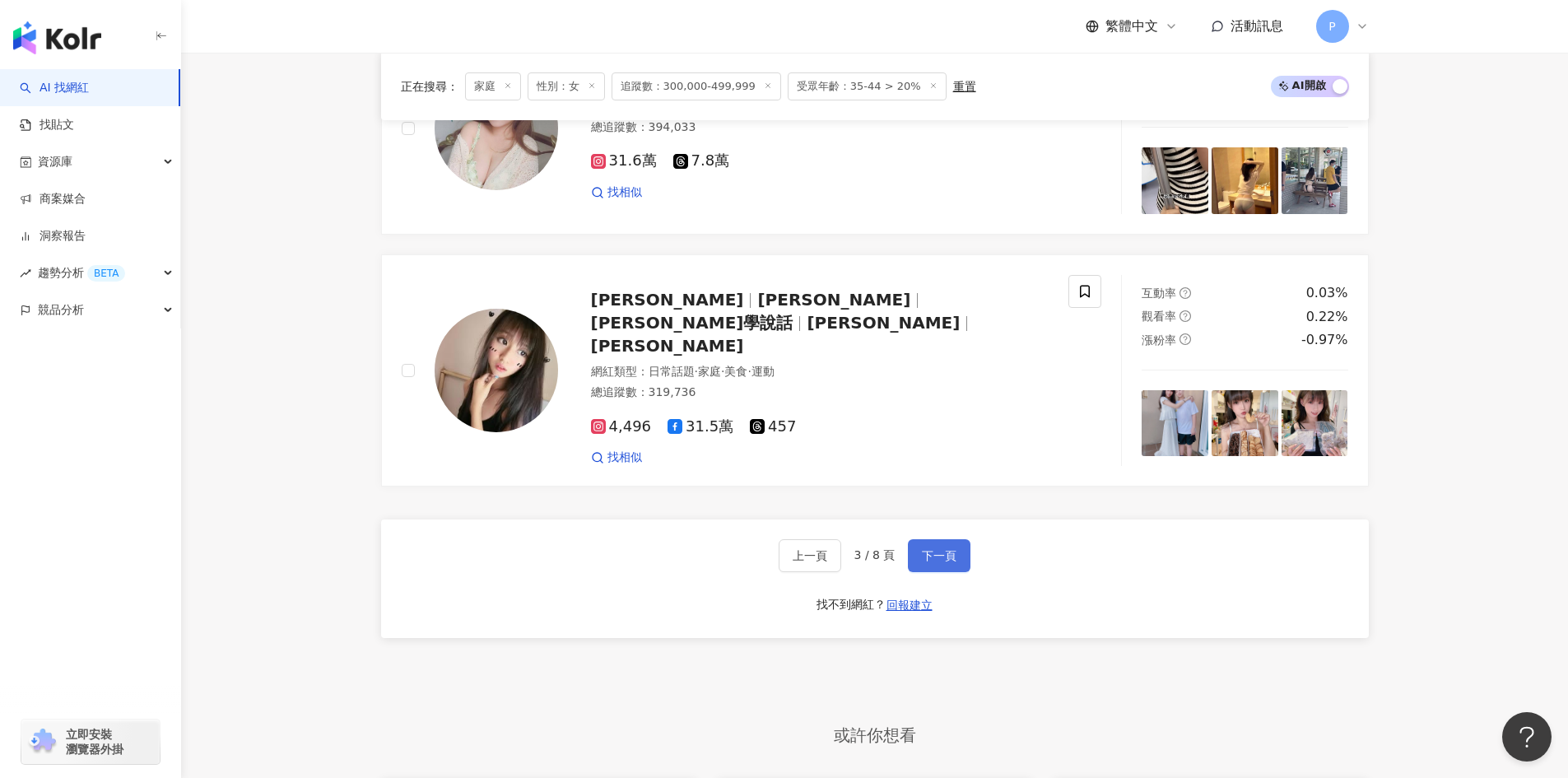
click at [952, 546] on button "下一頁" at bounding box center [939, 556] width 63 height 33
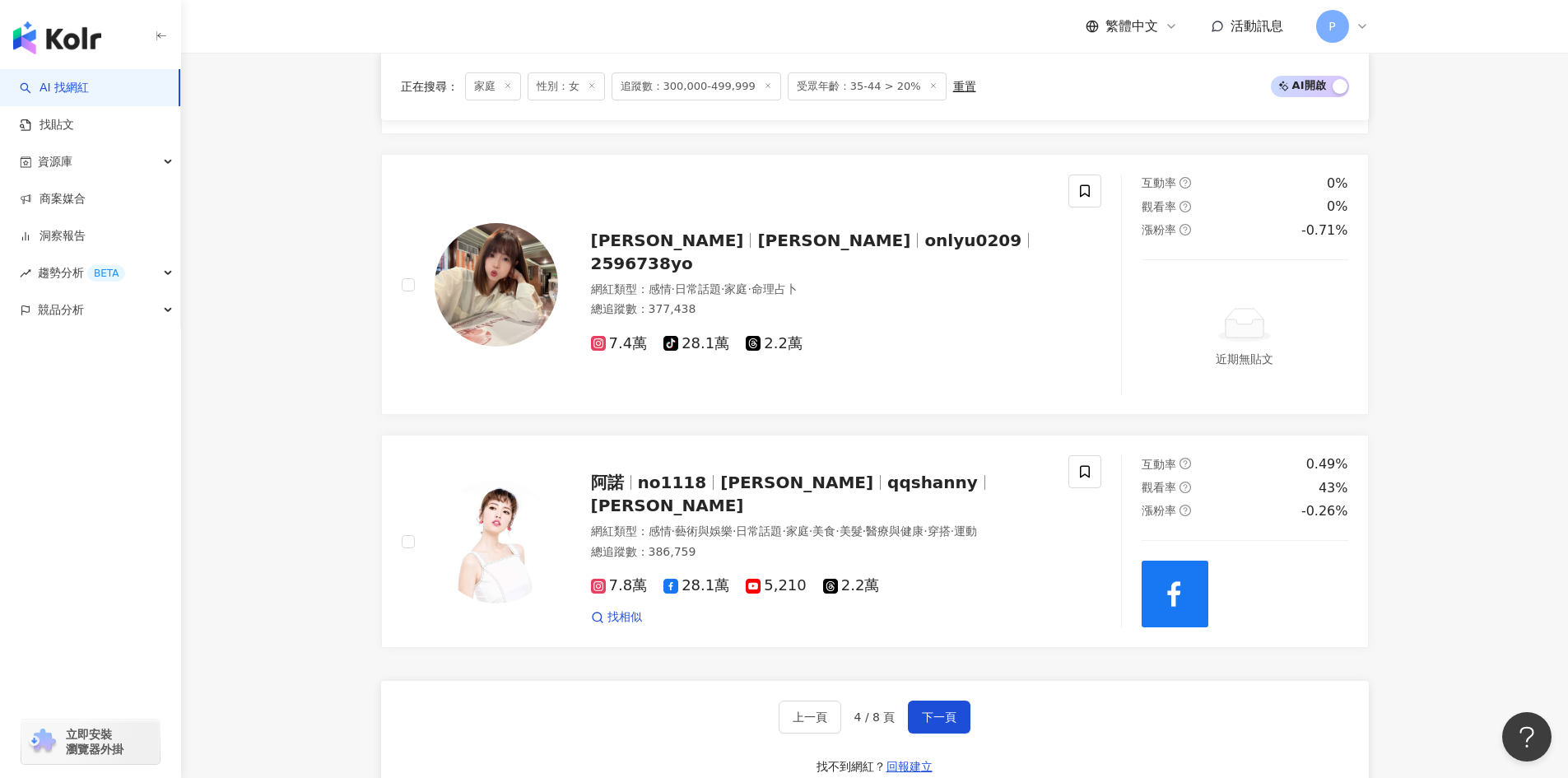
scroll to position [2717, 0]
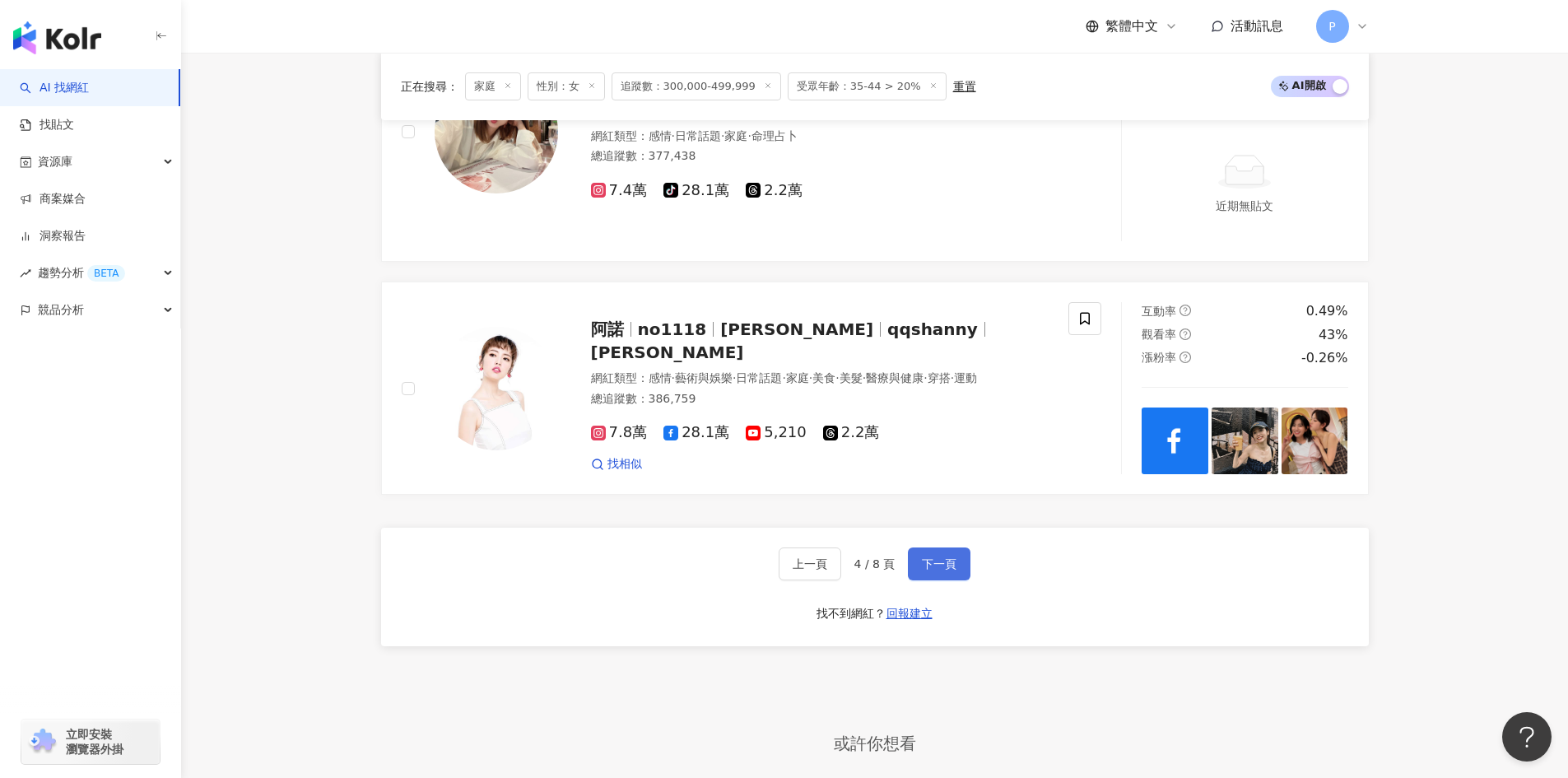
click at [943, 558] on span "下一頁" at bounding box center [939, 564] width 34 height 13
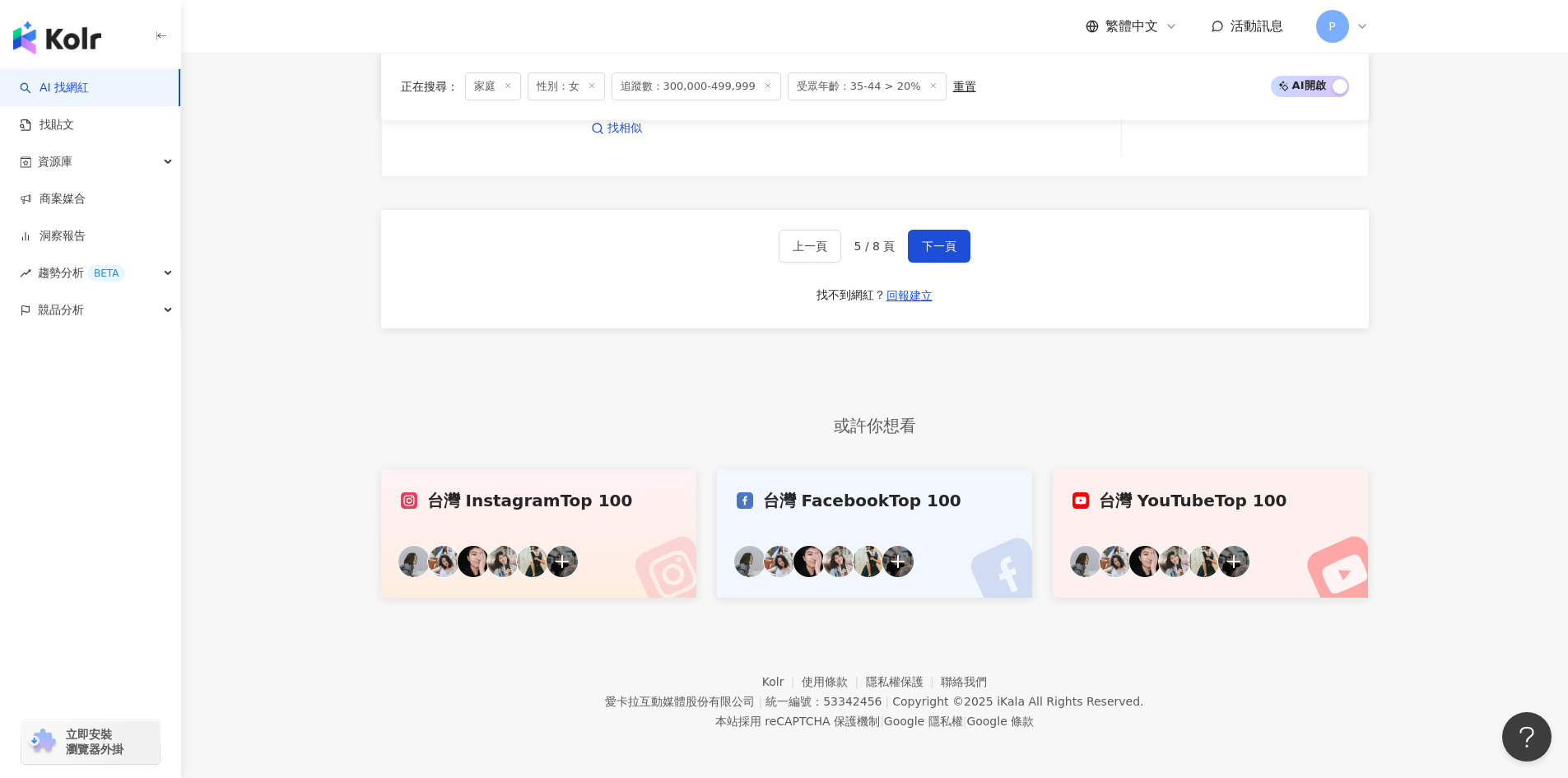
scroll to position [2997, 0]
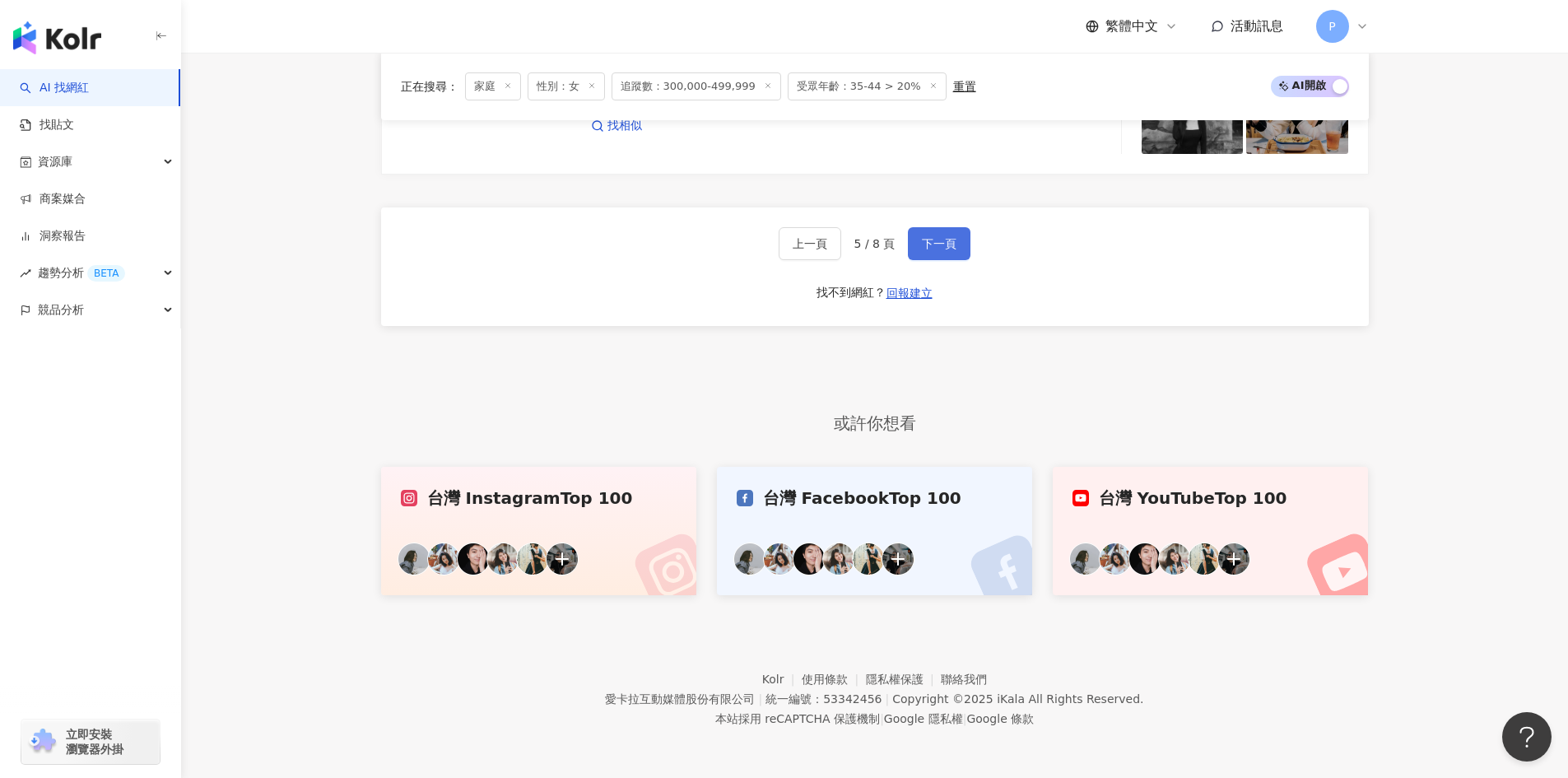
click at [948, 234] on button "下一頁" at bounding box center [939, 244] width 63 height 33
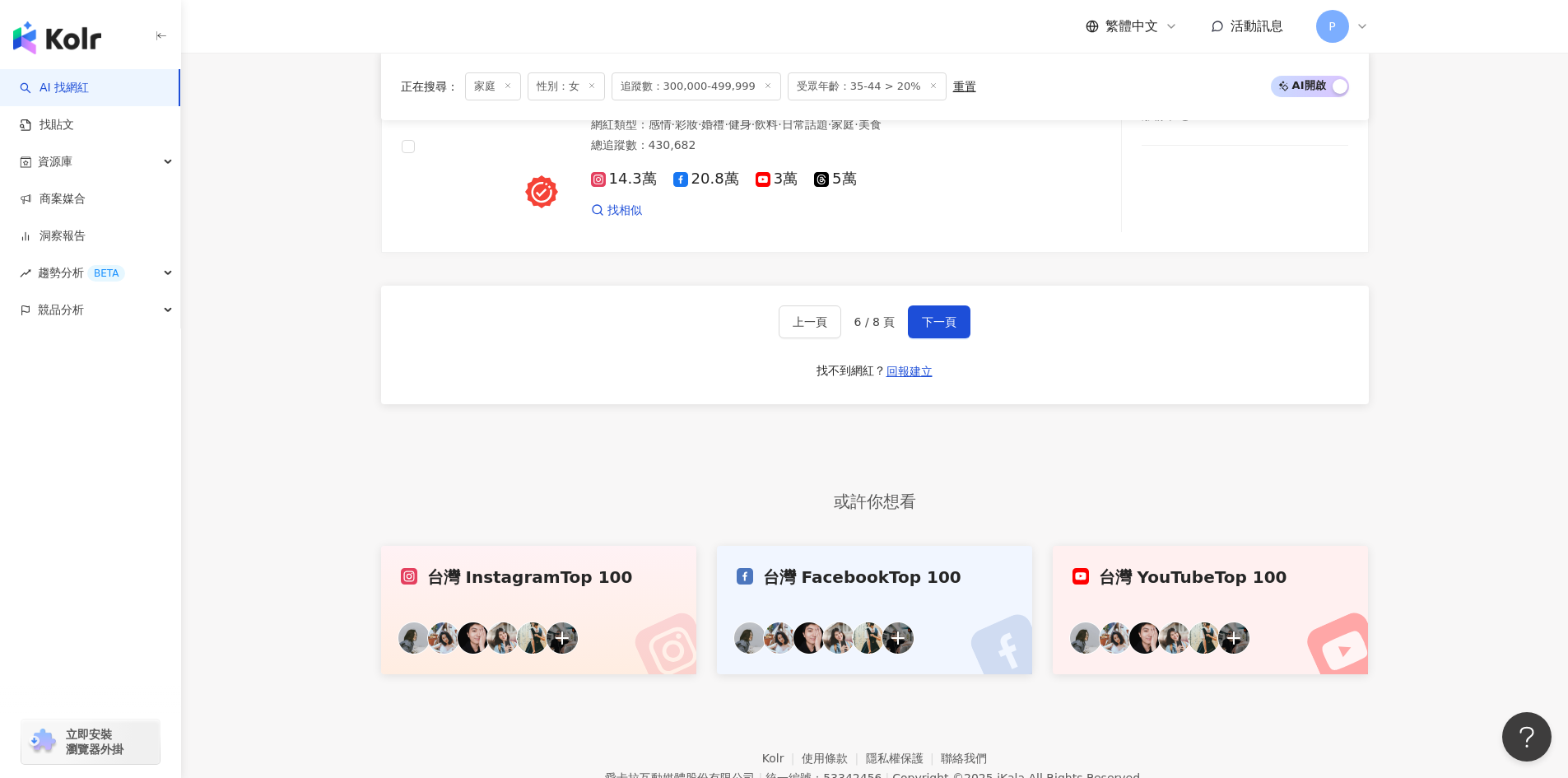
scroll to position [3101, 0]
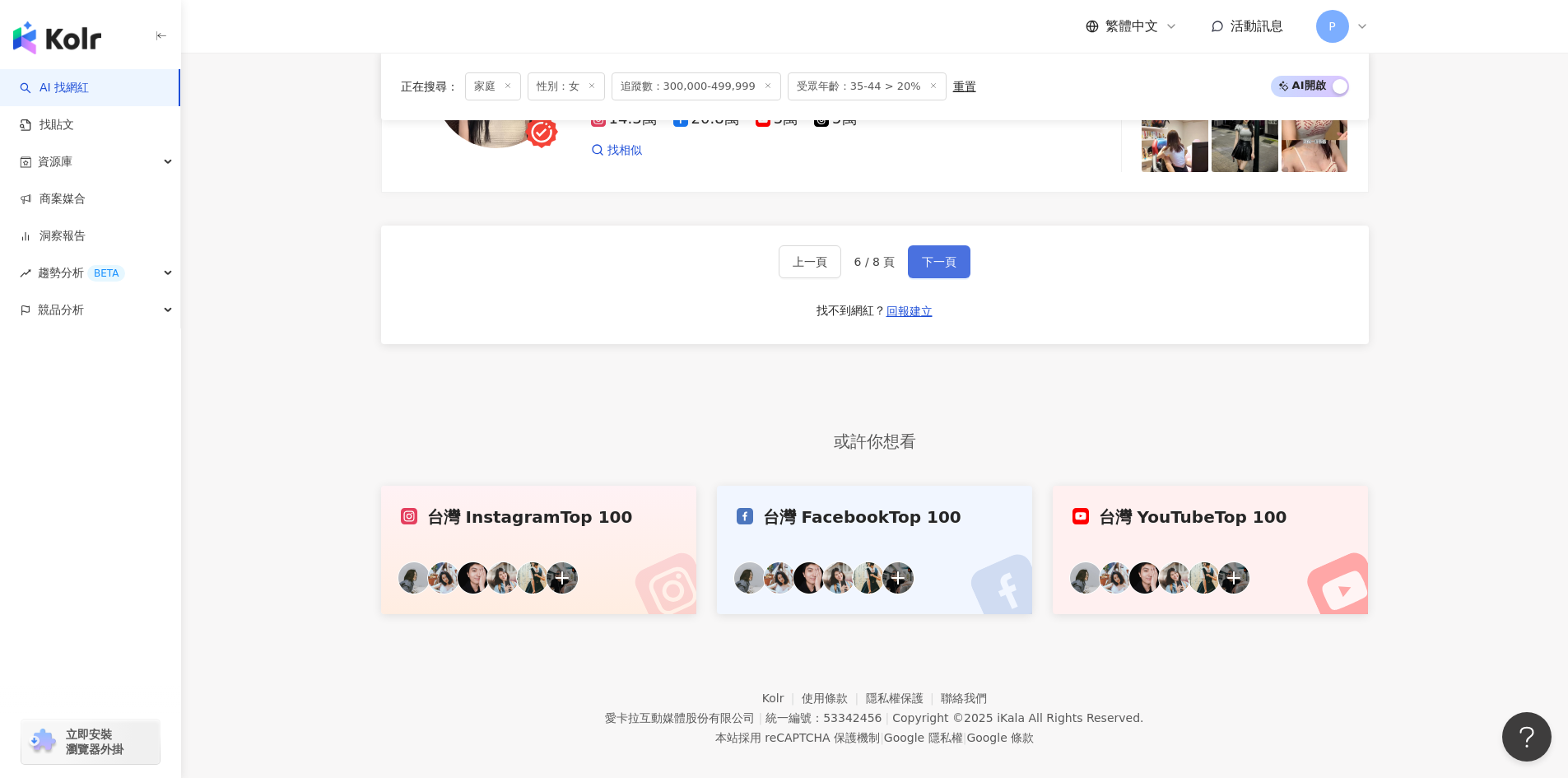
click at [922, 256] on span "下一頁" at bounding box center [939, 262] width 34 height 13
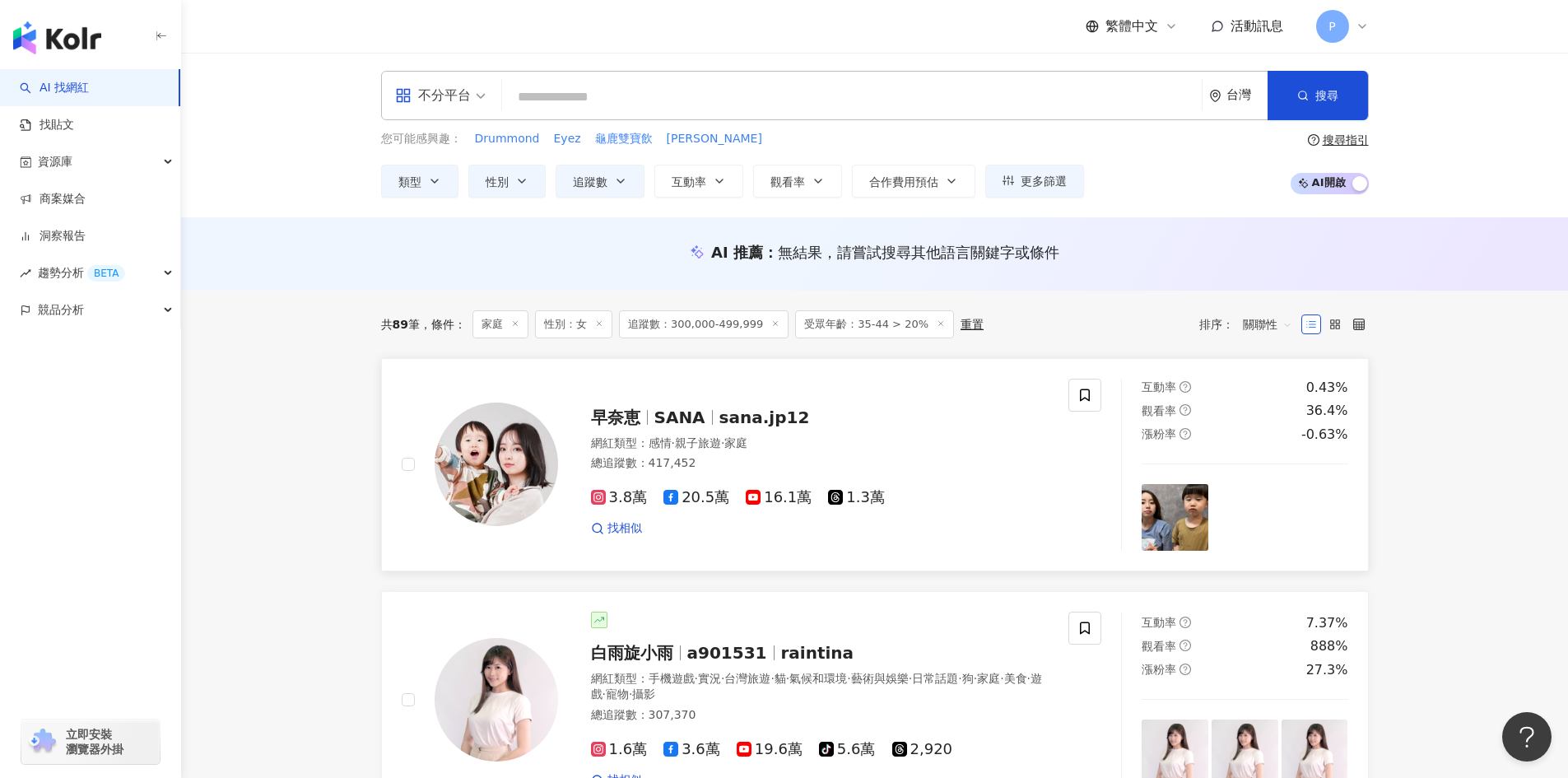
scroll to position [578, 0]
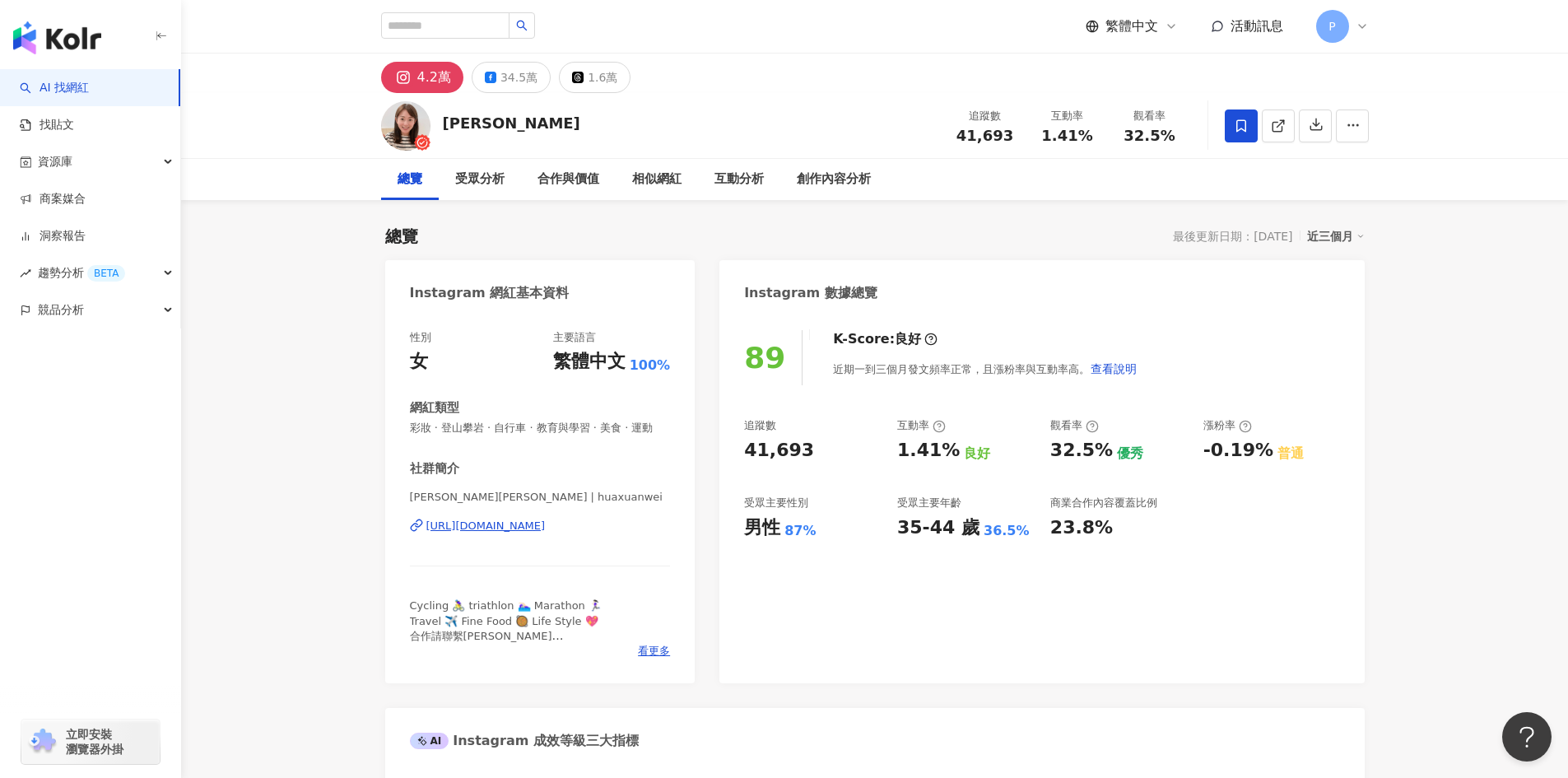
click at [559, 554] on div "魏華萱 Andrea | huaxuanwei https://www.instagram.com/huaxuanwei/" at bounding box center [540, 538] width 261 height 96
click at [546, 534] on div "https://www.instagram.com/huaxuanwei/" at bounding box center [486, 526] width 120 height 15
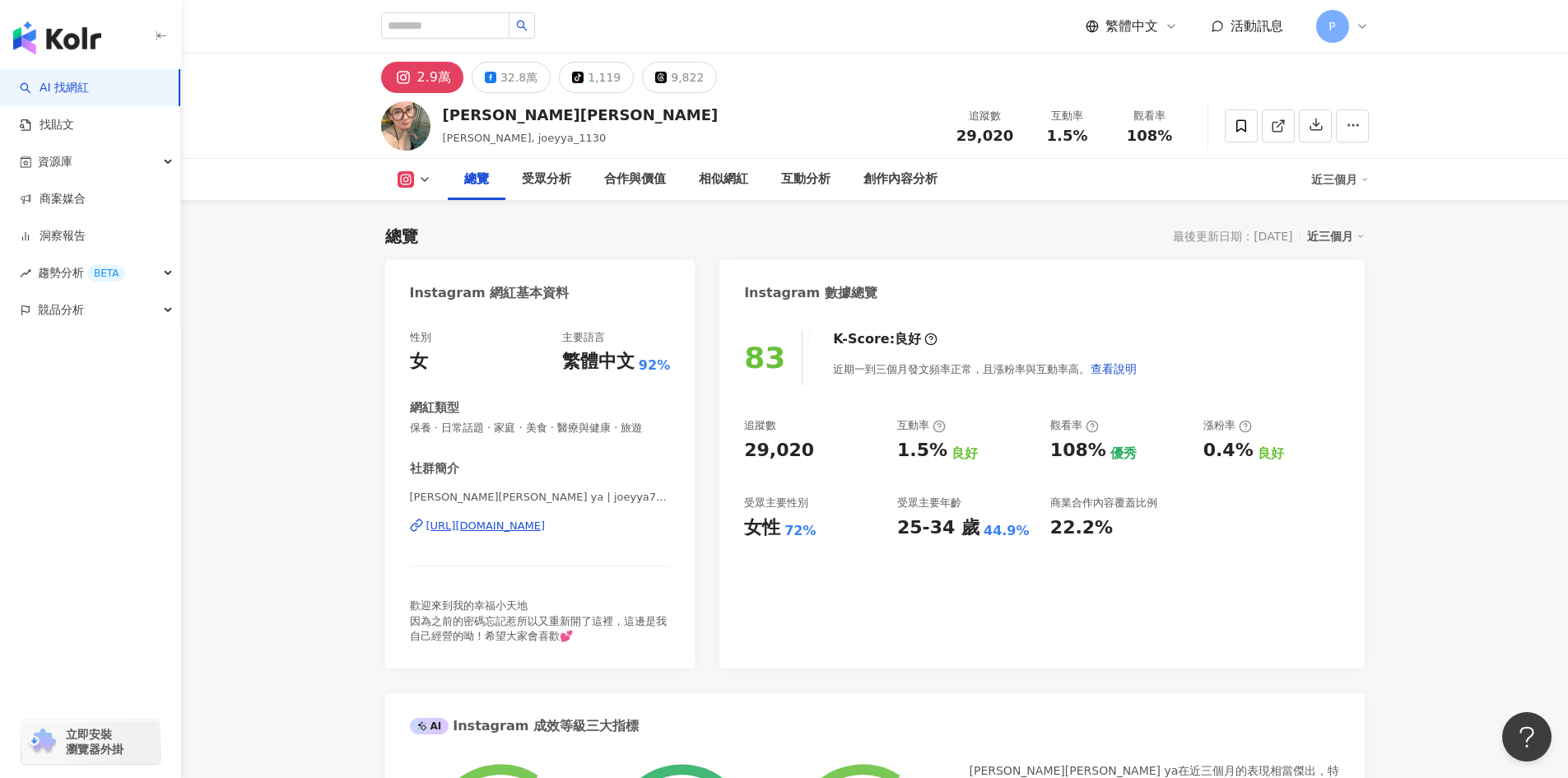
click at [546, 521] on div "https://www.instagram.com/joeyya7gii3o/" at bounding box center [486, 526] width 120 height 15
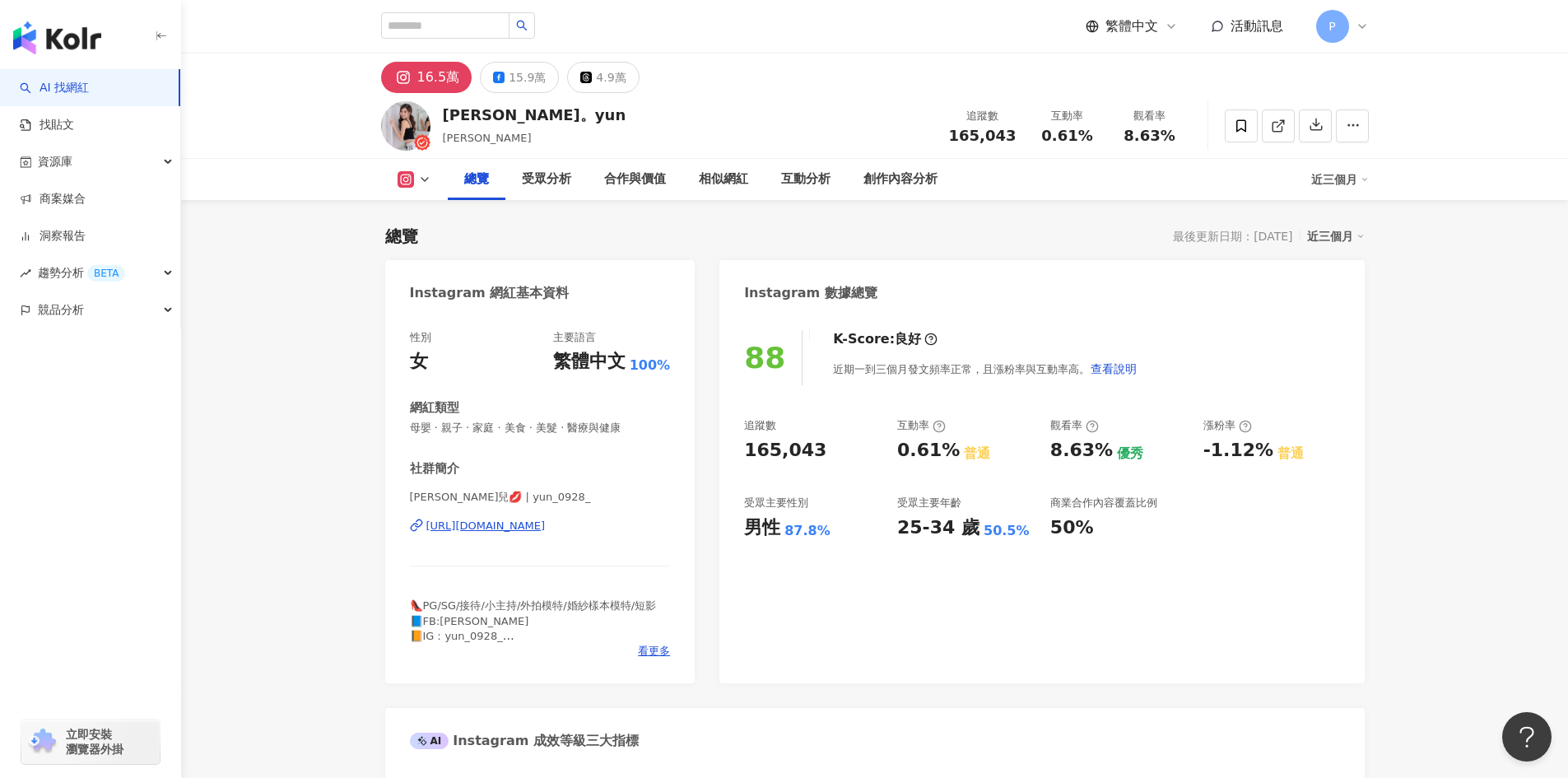
click at [535, 526] on div "https://www.instagram.com/yun_0928_/" at bounding box center [486, 526] width 120 height 15
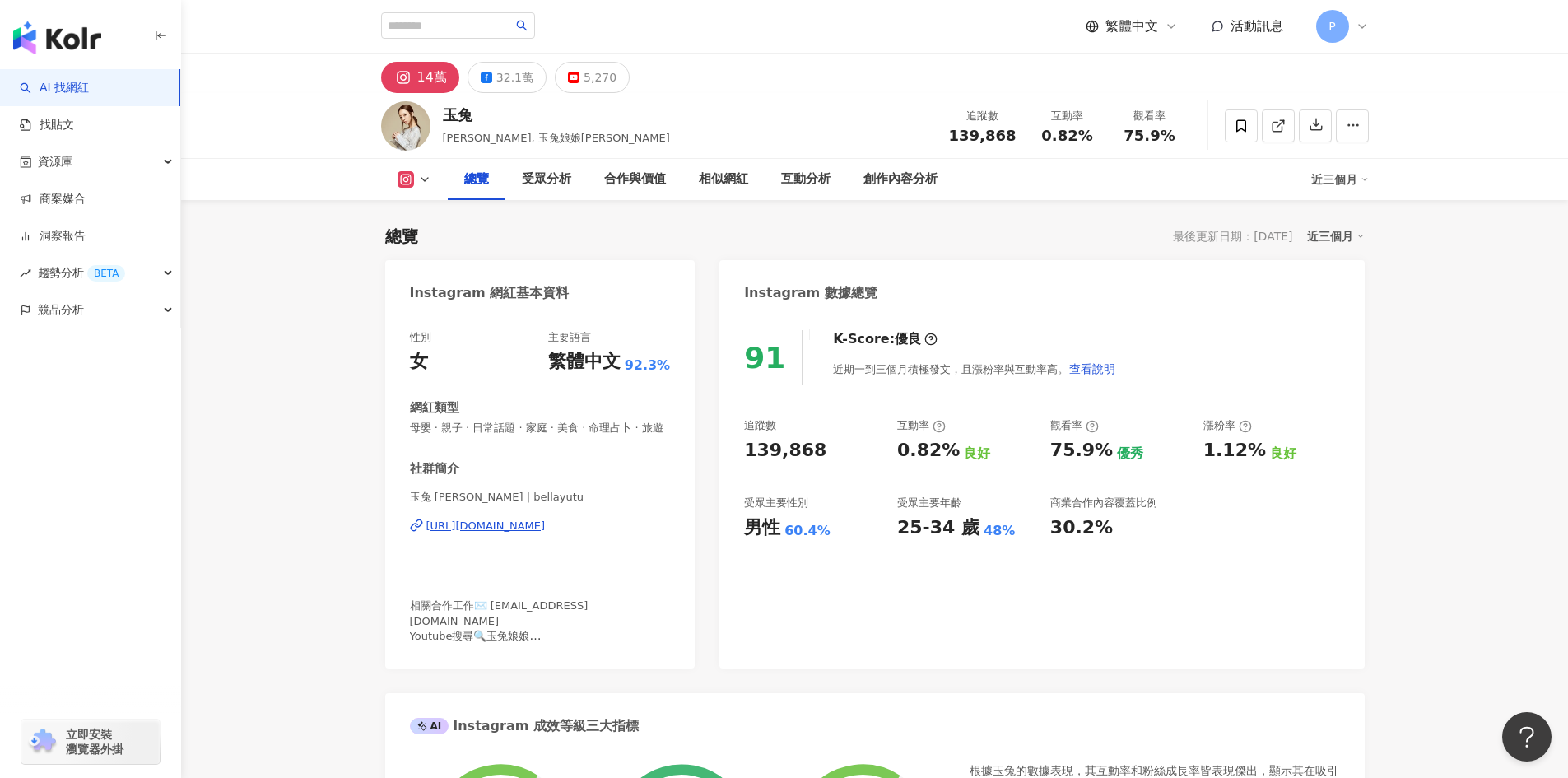
click at [546, 534] on div "[URL][DOMAIN_NAME]" at bounding box center [486, 526] width 120 height 15
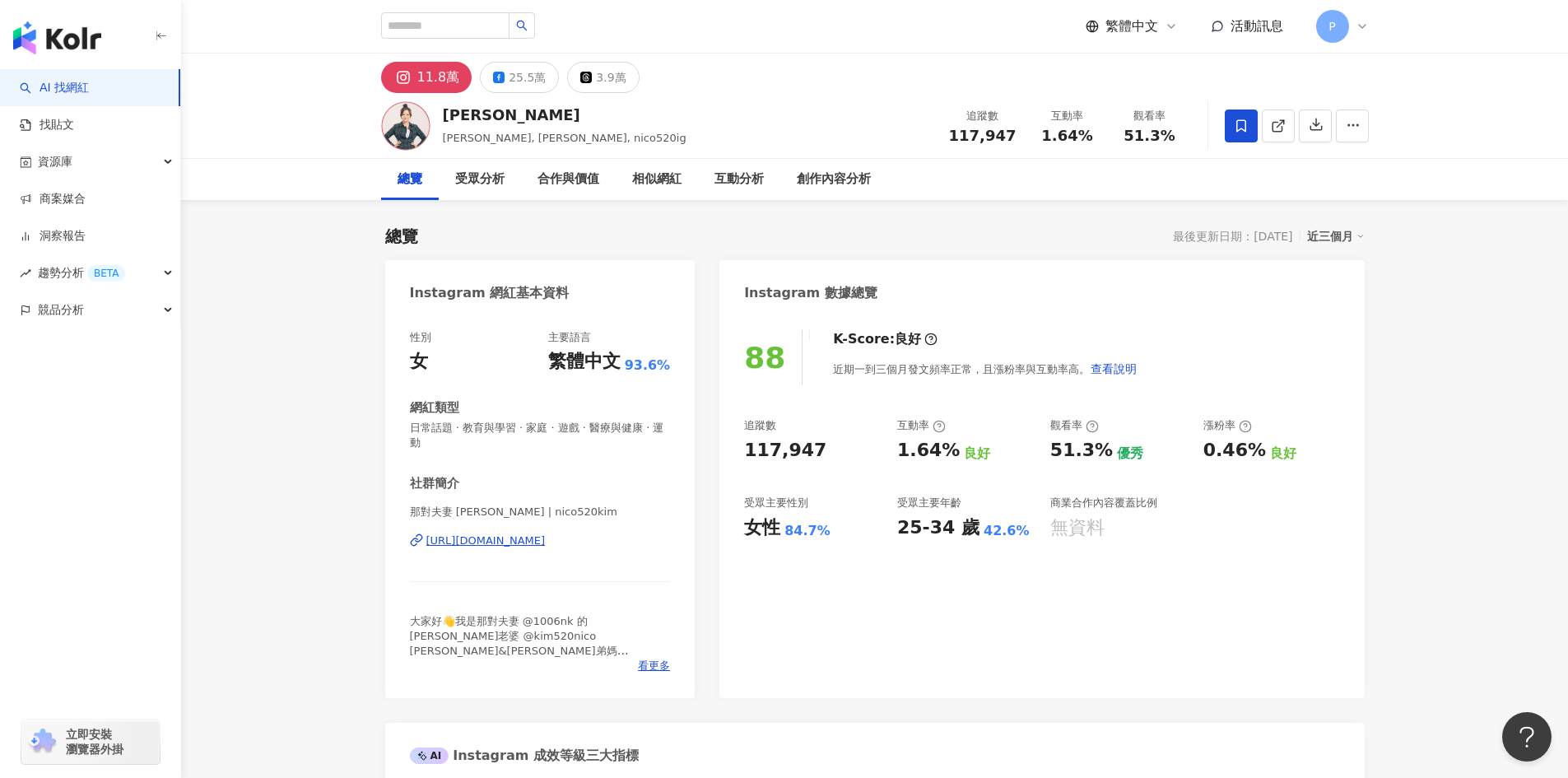
click at [571, 533] on div "那對夫妻 [PERSON_NAME] | nico520kim [URL][DOMAIN_NAME]" at bounding box center [540, 553] width 261 height 96
click at [546, 540] on div "[URL][DOMAIN_NAME]" at bounding box center [486, 540] width 120 height 15
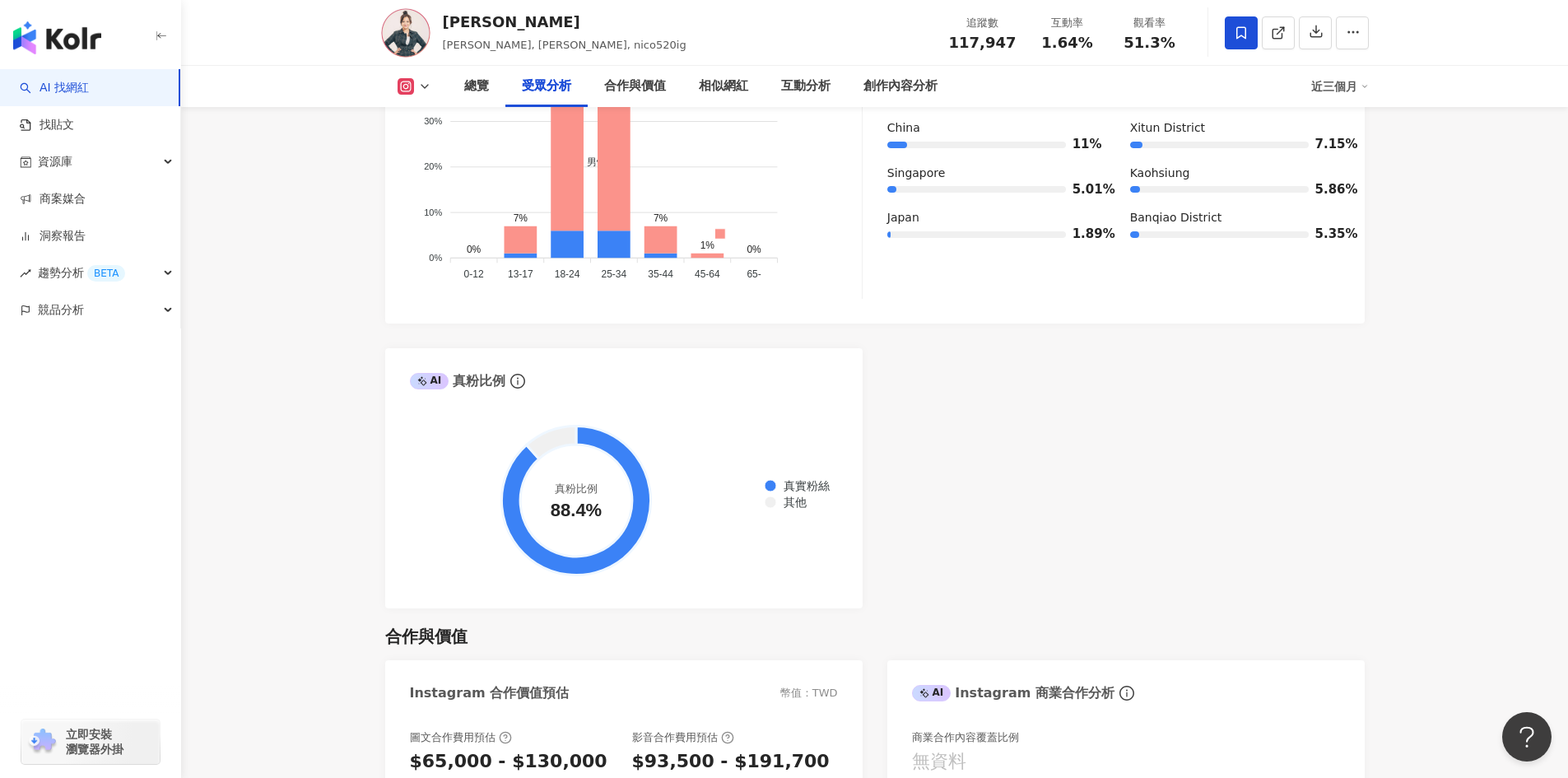
scroll to position [2058, 0]
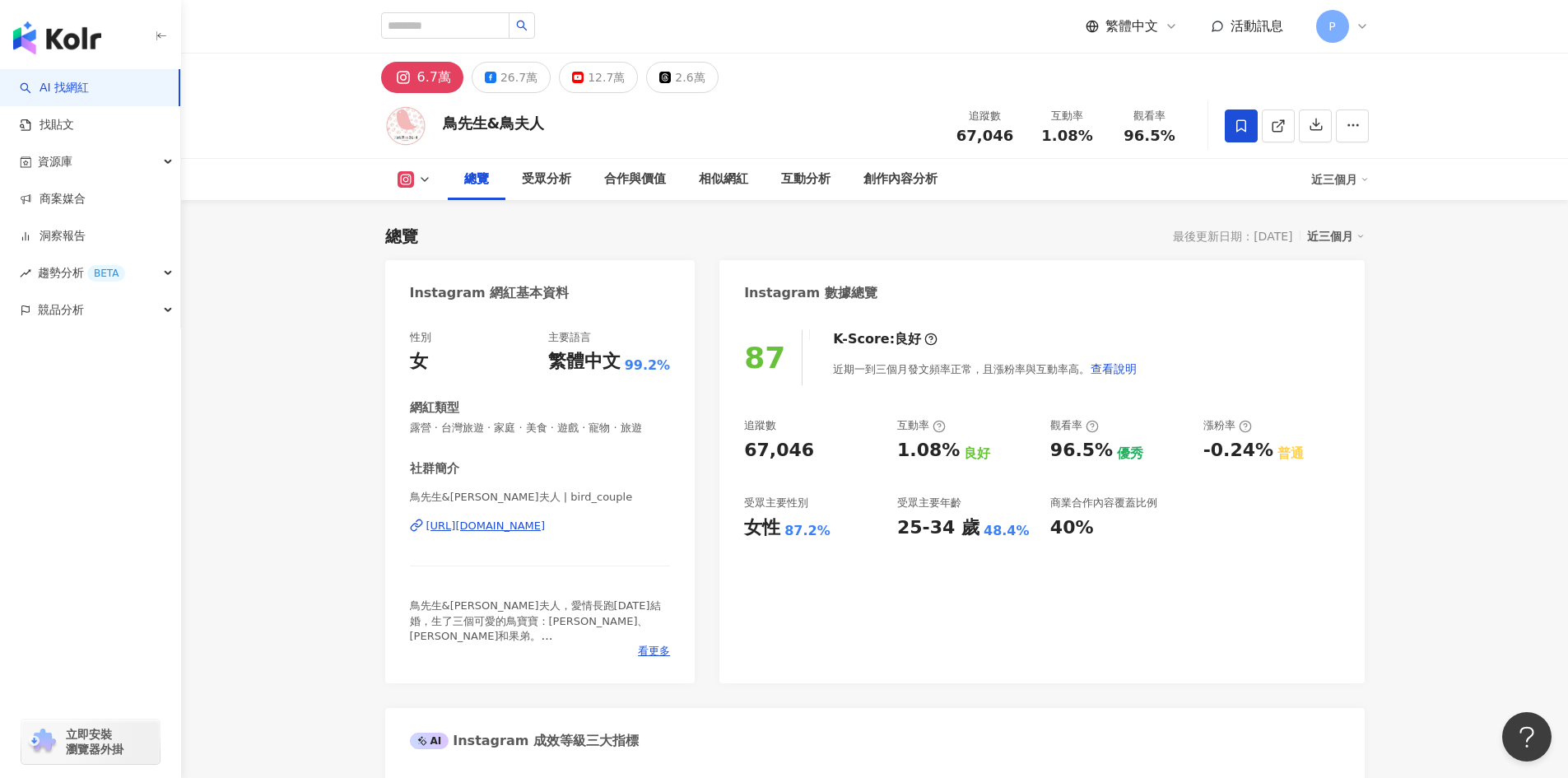
click at [534, 534] on div "https://www.instagram.com/bird_couple/" at bounding box center [486, 526] width 120 height 15
